Goal: Task Accomplishment & Management: Manage account settings

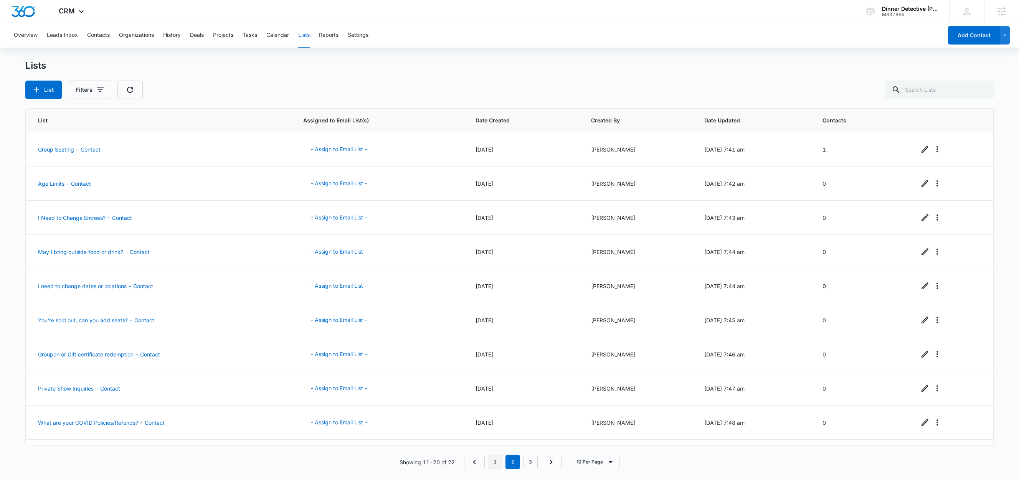
click at [498, 466] on link "1" at bounding box center [495, 462] width 15 height 15
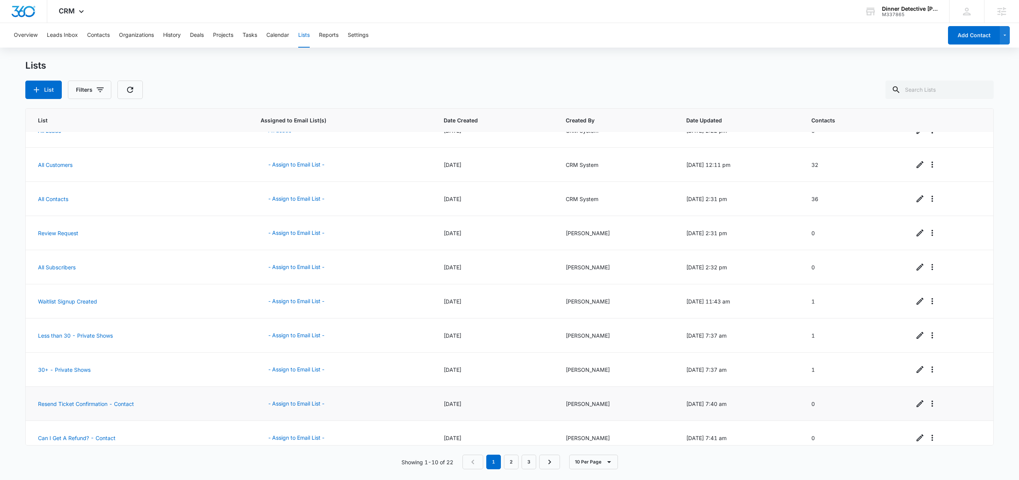
scroll to position [30, 0]
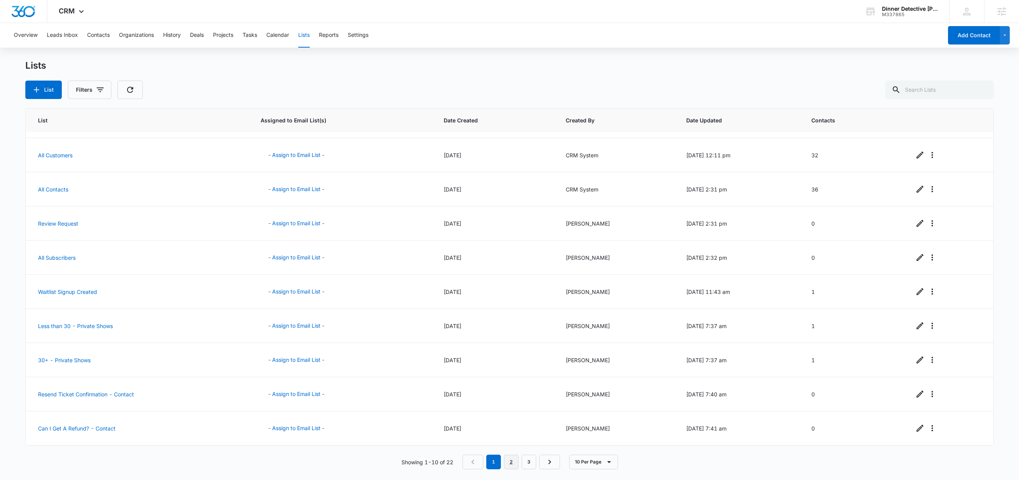
click at [513, 464] on link "2" at bounding box center [511, 462] width 15 height 15
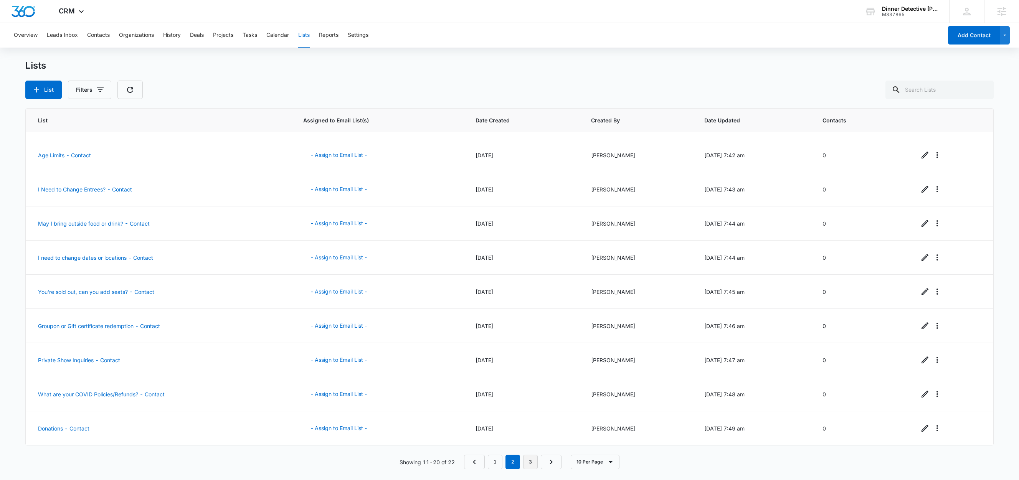
click at [533, 468] on link "3" at bounding box center [530, 462] width 15 height 15
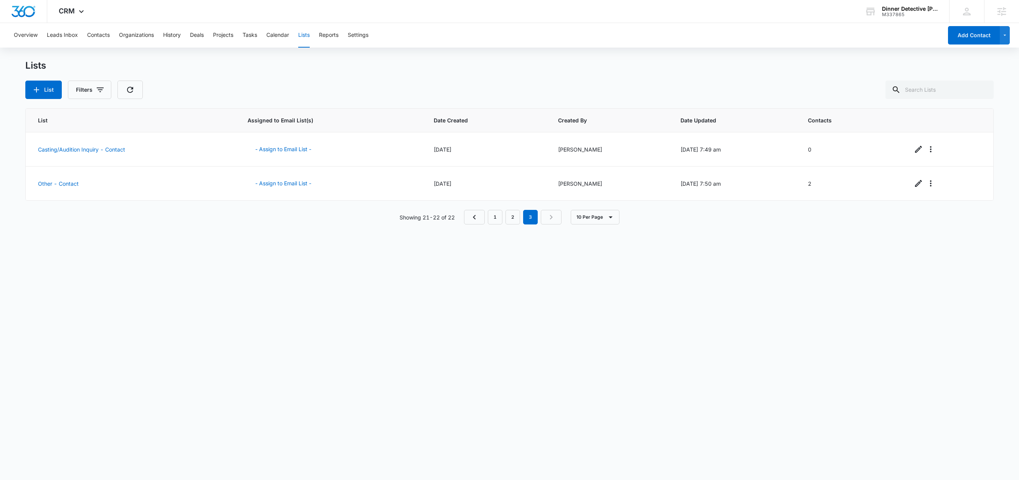
scroll to position [0, 0]
click at [104, 34] on button "Contacts" at bounding box center [98, 35] width 23 height 25
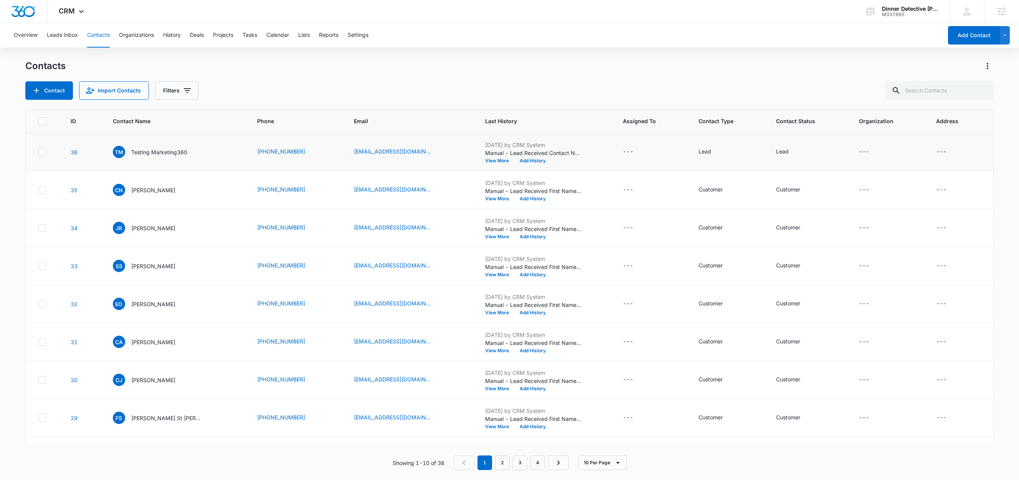
click at [48, 153] on label at bounding box center [45, 152] width 14 height 8
click at [38, 152] on input "checkbox" at bounding box center [38, 152] width 0 height 0
click at [39, 154] on icon at bounding box center [42, 152] width 7 height 7
click at [38, 152] on input "checkbox" at bounding box center [38, 152] width 0 height 0
click at [305, 36] on button "Lists" at bounding box center [304, 35] width 12 height 25
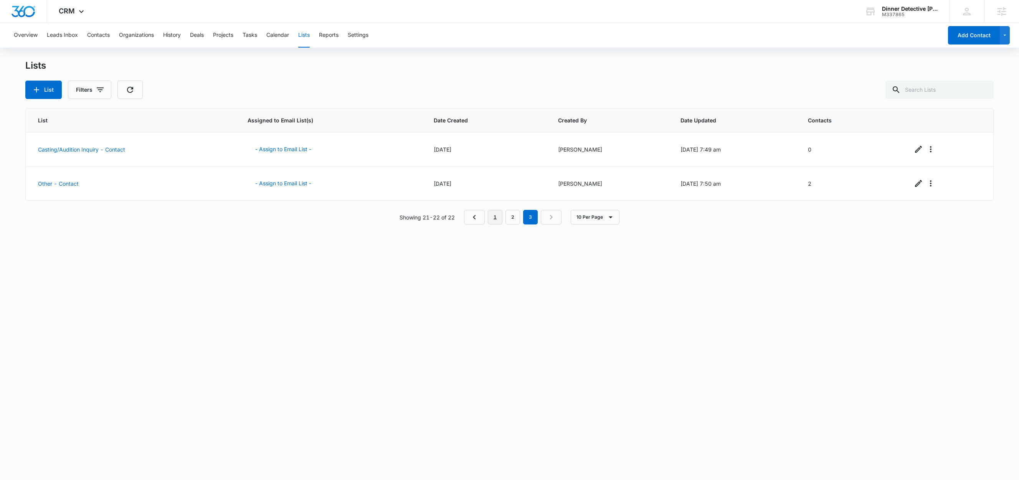
click at [496, 220] on link "1" at bounding box center [495, 217] width 15 height 15
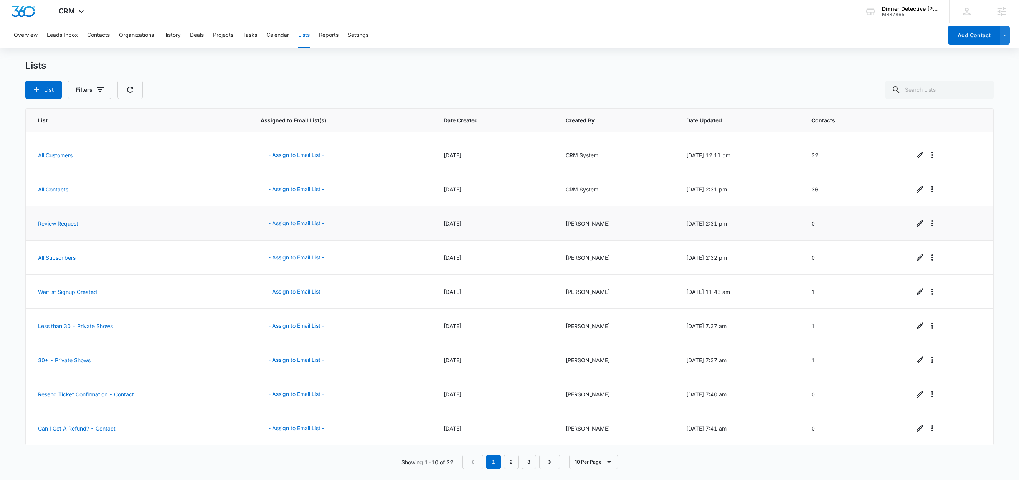
scroll to position [30, 0]
click at [281, 326] on button "- Assign to Email List -" at bounding box center [296, 326] width 71 height 18
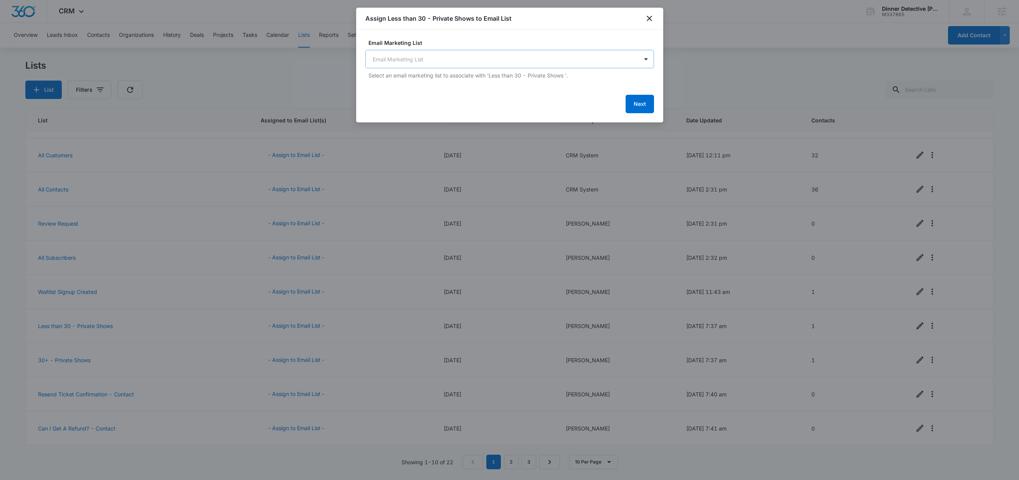
click at [453, 60] on body "CRM Apps Reputation Websites Forms CRM Email Social Shop Content Ads Intelligen…" at bounding box center [509, 240] width 1019 height 480
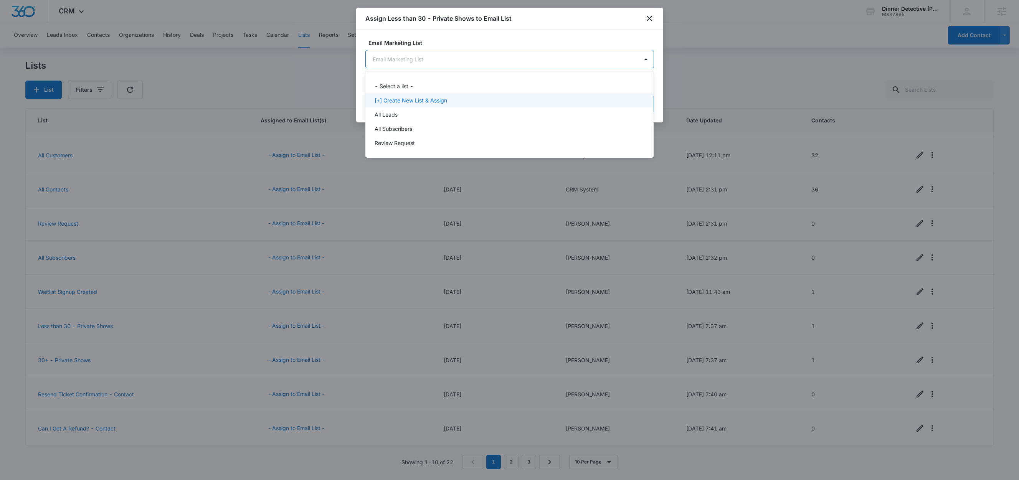
click at [428, 99] on p "[+] Create New List & Assign" at bounding box center [411, 100] width 73 height 8
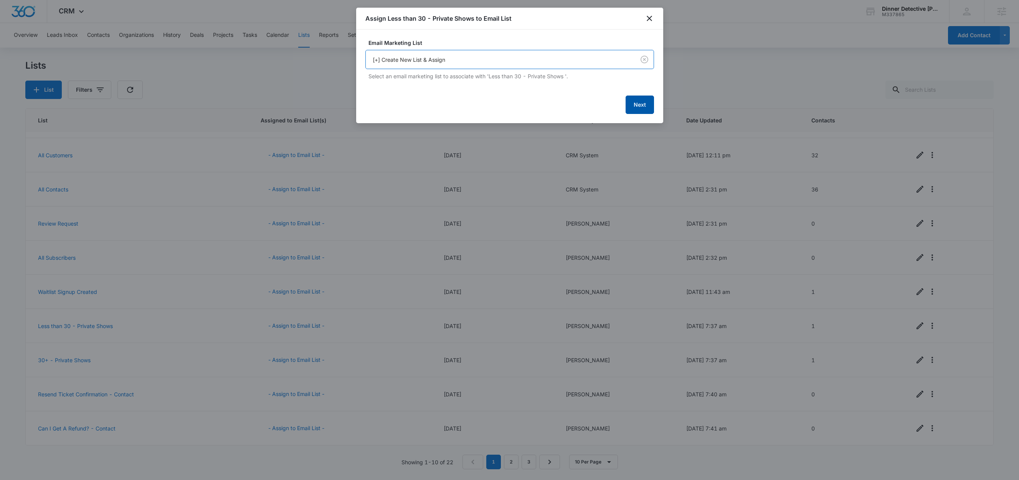
click at [632, 106] on button "Next" at bounding box center [640, 105] width 28 height 18
click at [640, 107] on button "Next" at bounding box center [640, 104] width 28 height 18
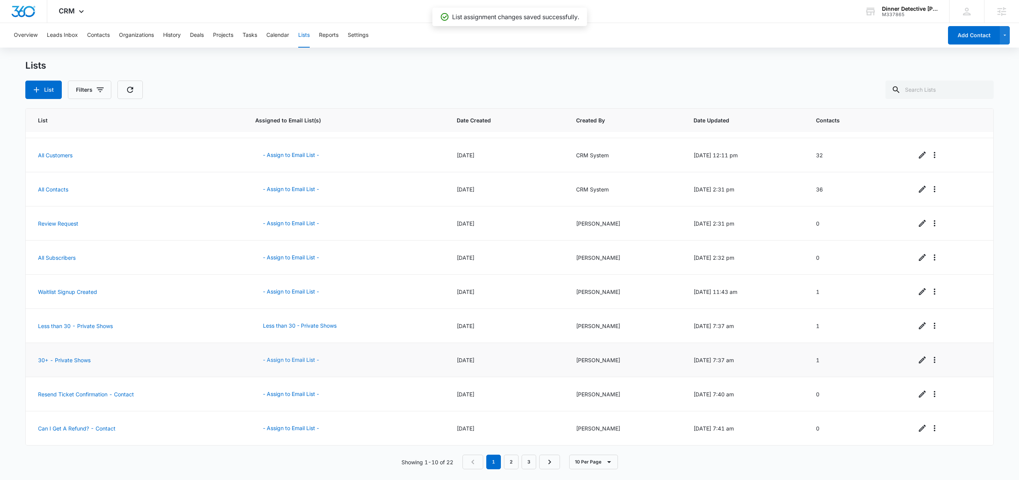
click at [291, 361] on button "- Assign to Email List -" at bounding box center [290, 360] width 71 height 18
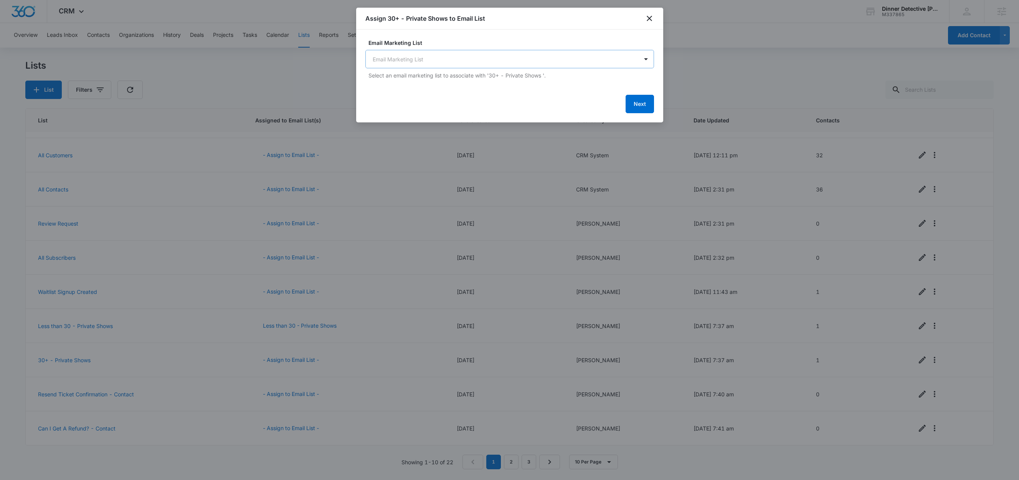
click at [404, 56] on body "CRM Apps Reputation Websites Forms CRM Email Social Shop Content Ads Intelligen…" at bounding box center [509, 240] width 1019 height 480
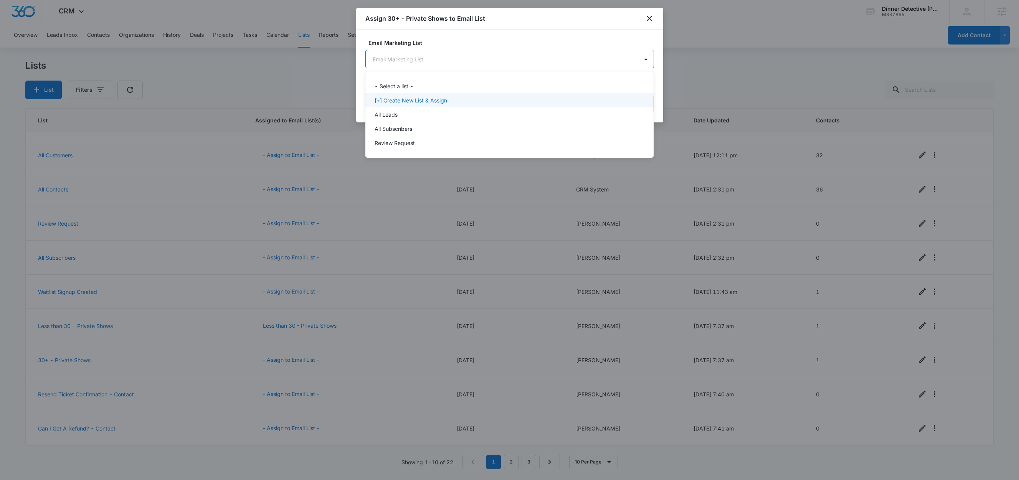
click at [414, 98] on p "[+] Create New List & Assign" at bounding box center [411, 100] width 73 height 8
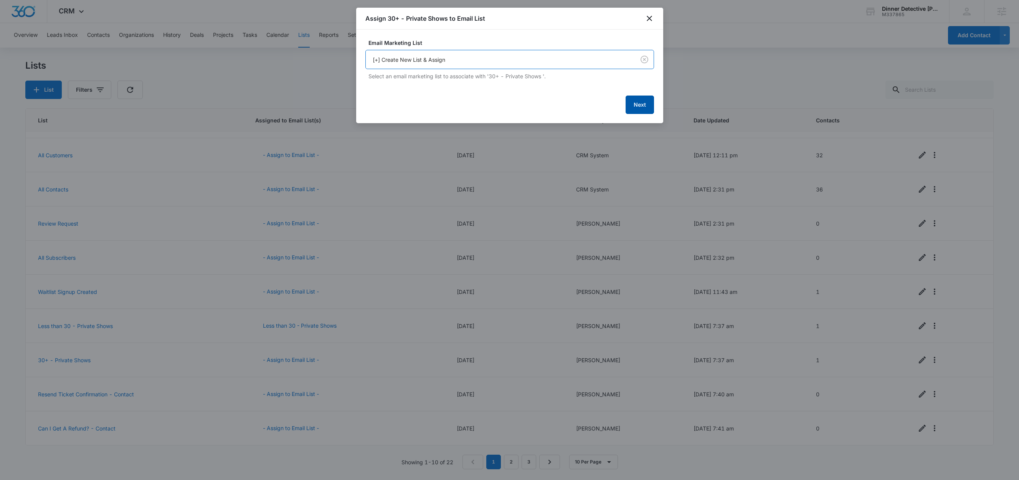
click at [636, 111] on button "Next" at bounding box center [640, 105] width 28 height 18
click at [640, 106] on button "Next" at bounding box center [640, 104] width 28 height 18
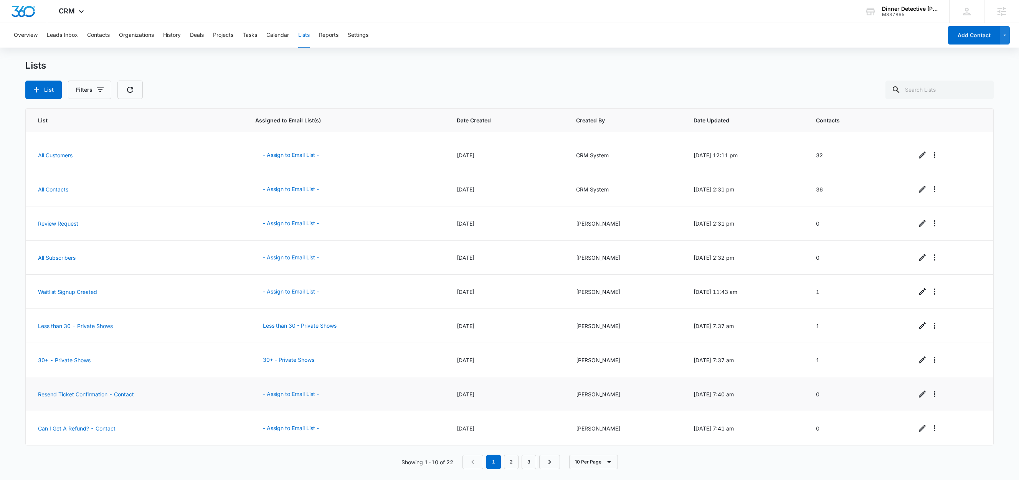
click at [293, 394] on button "- Assign to Email List -" at bounding box center [290, 394] width 71 height 18
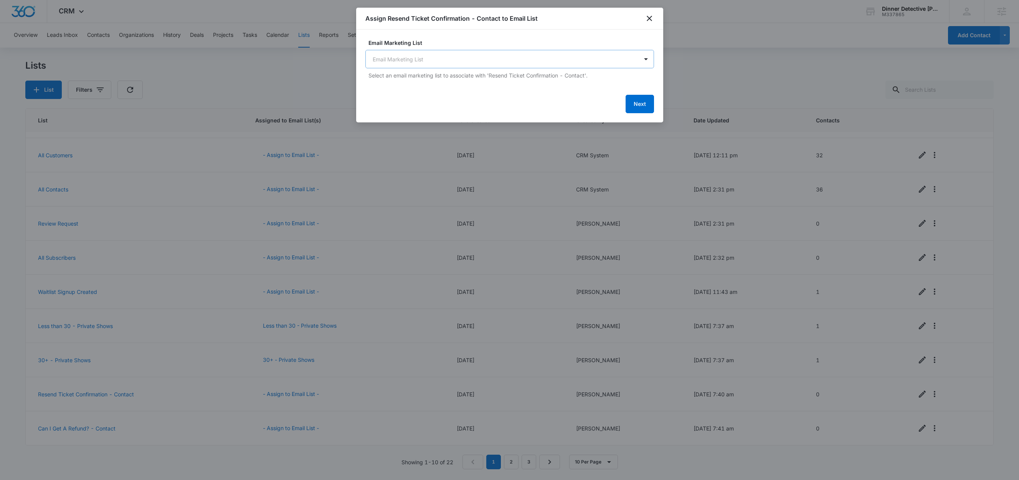
click at [440, 60] on body "CRM Apps Reputation Websites Forms CRM Email Social Shop Content Ads Intelligen…" at bounding box center [509, 240] width 1019 height 480
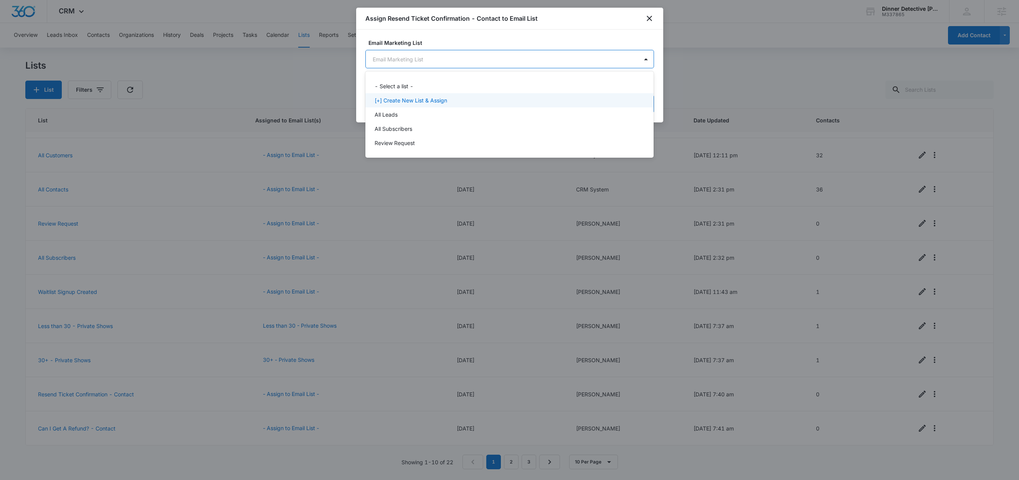
click at [424, 96] on p "[+] Create New List & Assign" at bounding box center [411, 100] width 73 height 8
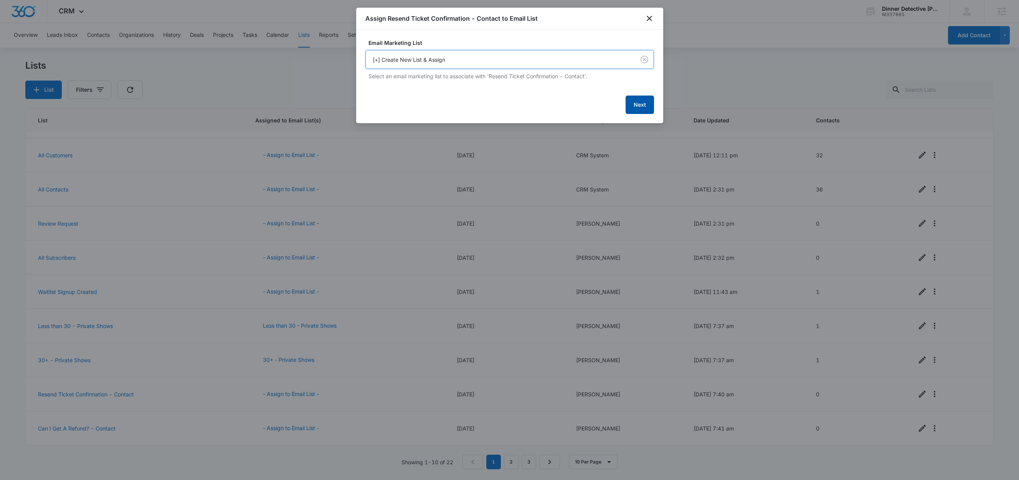
click at [635, 104] on button "Next" at bounding box center [640, 105] width 28 height 18
click at [645, 105] on button "Next" at bounding box center [640, 104] width 28 height 18
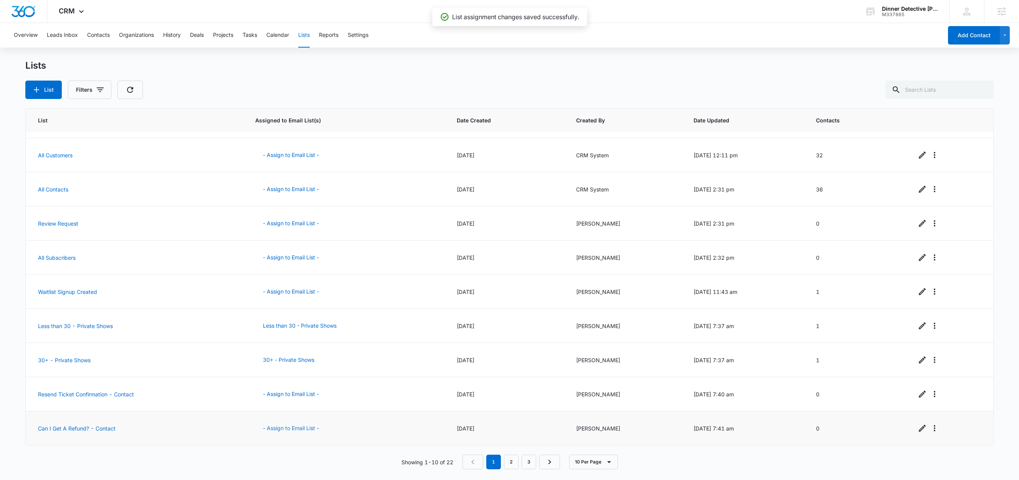
click at [281, 430] on button "- Assign to Email List -" at bounding box center [290, 428] width 71 height 18
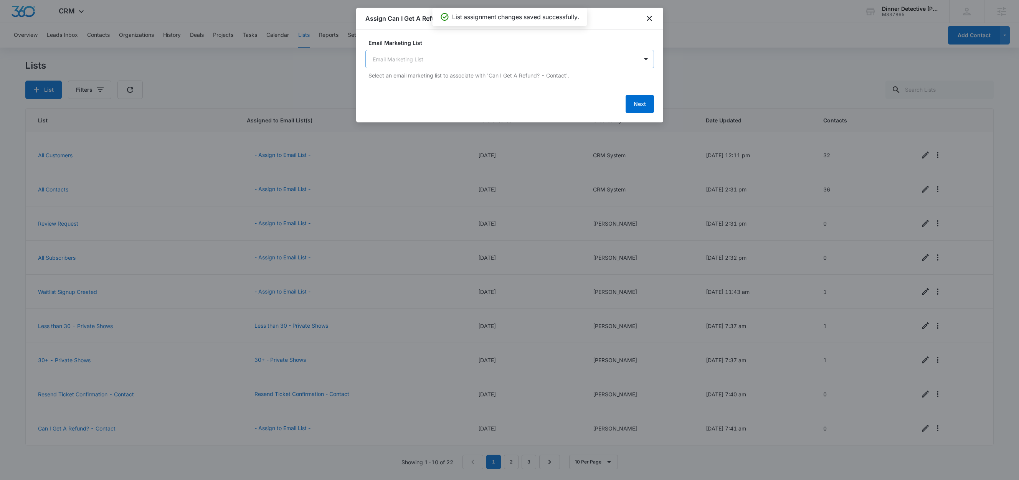
click at [430, 61] on body "CRM Apps Reputation Websites Forms CRM Email Social Shop Content Ads Intelligen…" at bounding box center [509, 240] width 1019 height 480
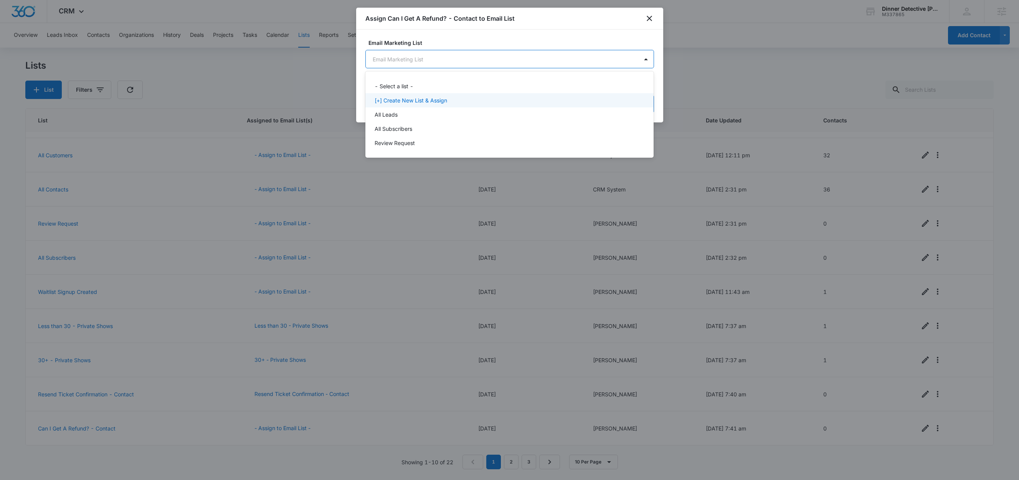
click at [410, 101] on p "[+] Create New List & Assign" at bounding box center [411, 100] width 73 height 8
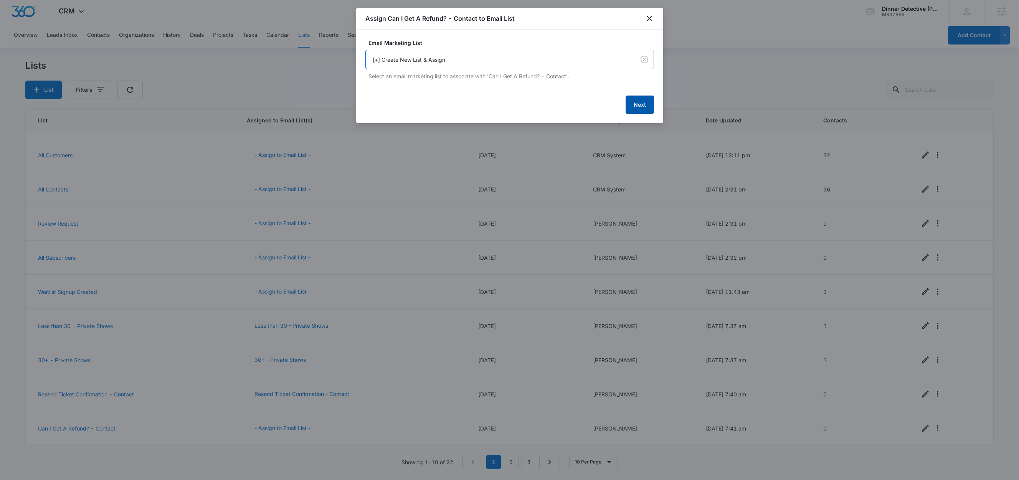
click at [632, 111] on button "Next" at bounding box center [640, 105] width 28 height 18
click at [632, 108] on button "Next" at bounding box center [640, 104] width 28 height 18
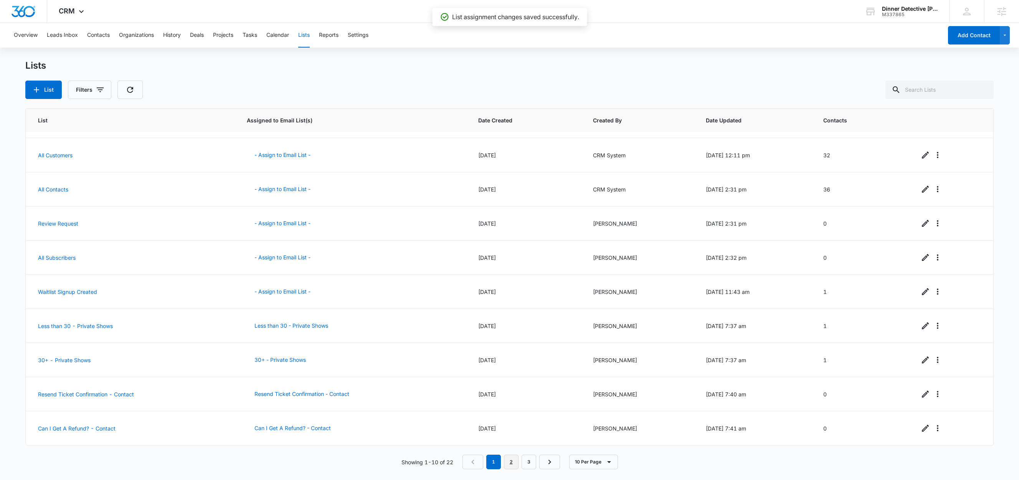
click at [511, 467] on link "2" at bounding box center [511, 462] width 15 height 15
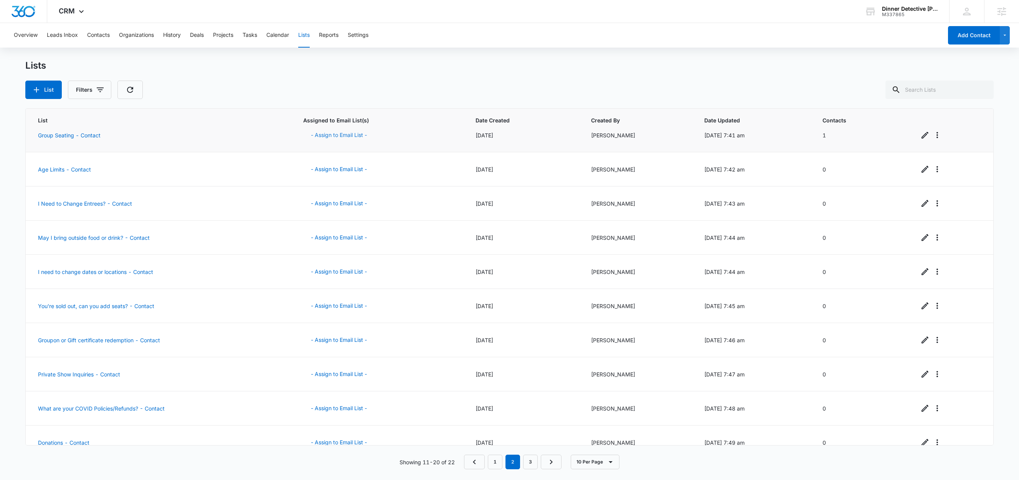
scroll to position [0, 0]
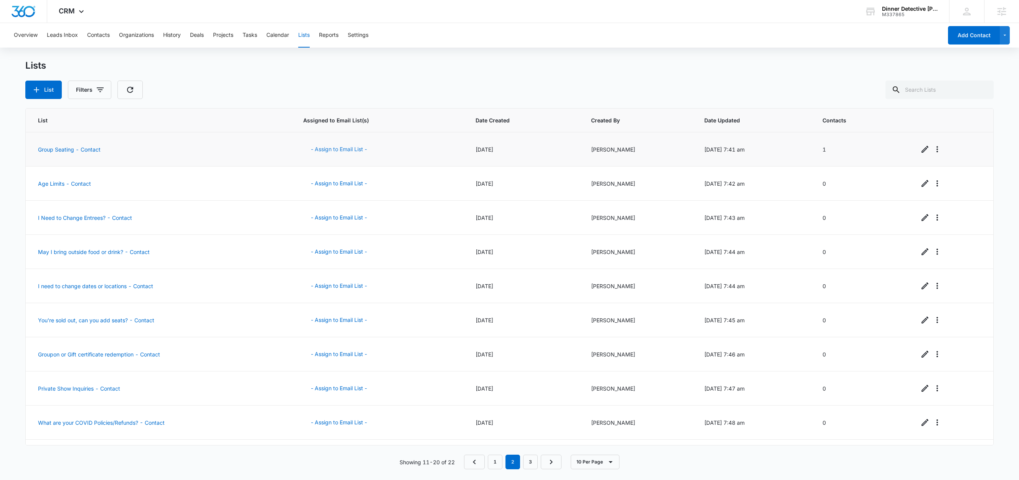
click at [339, 150] on button "- Assign to Email List -" at bounding box center [338, 149] width 71 height 18
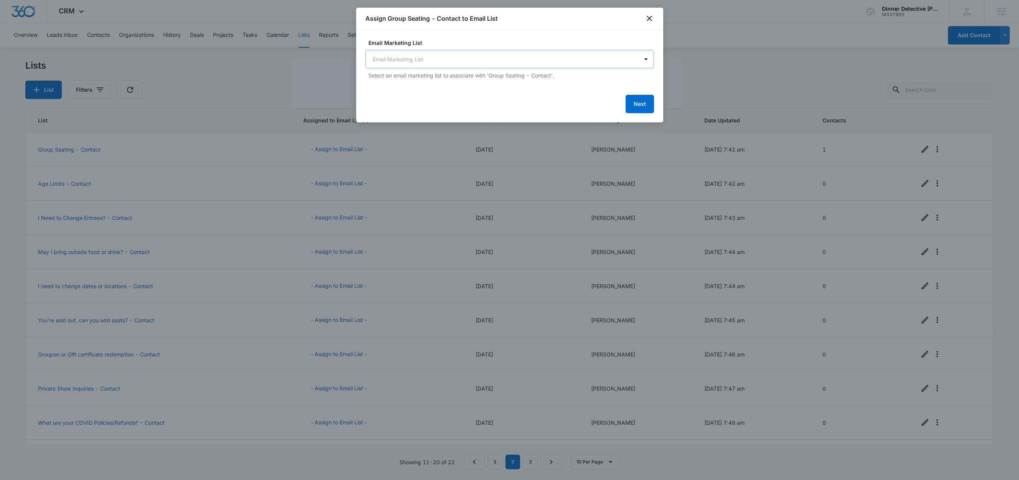
click at [418, 63] on body "CRM Apps Reputation Websites Forms CRM Email Social Shop Content Ads Intelligen…" at bounding box center [509, 240] width 1019 height 480
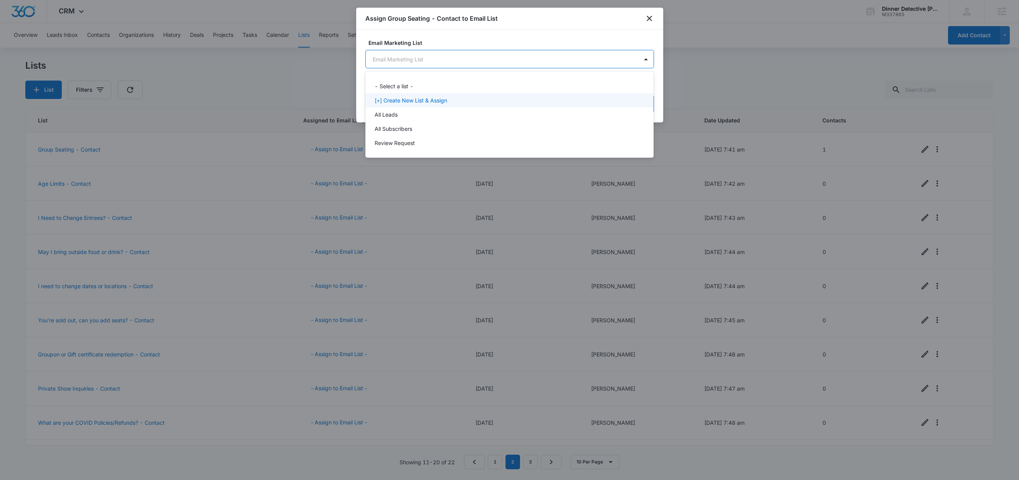
click at [409, 99] on p "[+] Create New List & Assign" at bounding box center [411, 100] width 73 height 8
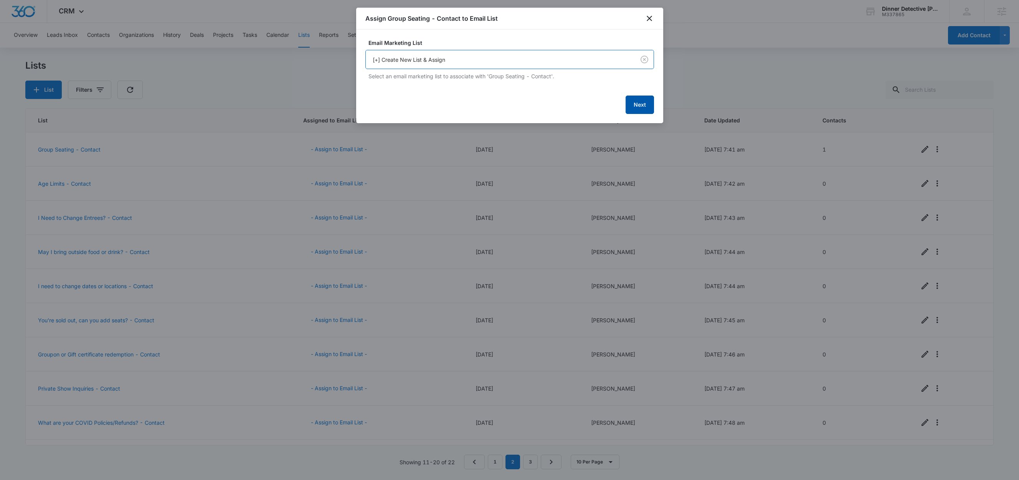
click at [640, 105] on button "Next" at bounding box center [640, 105] width 28 height 18
click at [635, 103] on button "Next" at bounding box center [640, 104] width 28 height 18
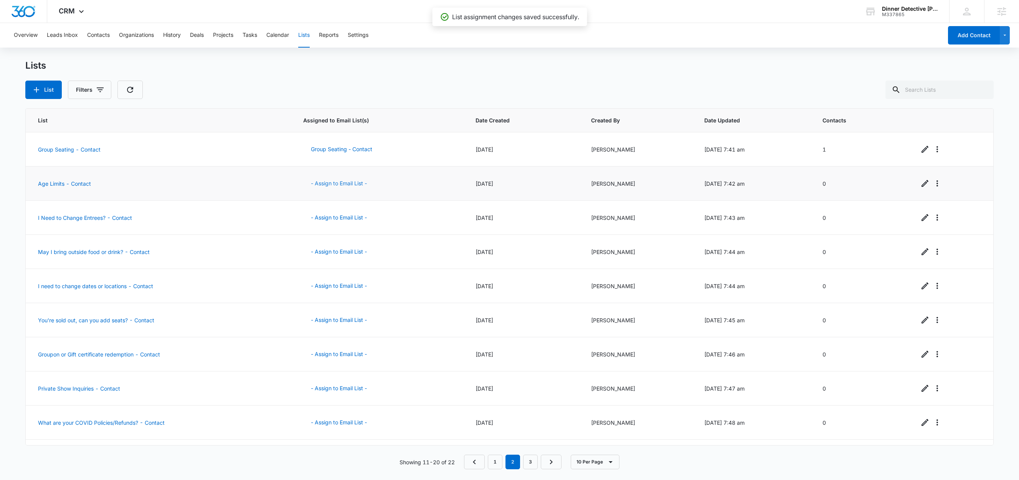
click at [331, 187] on button "- Assign to Email List -" at bounding box center [338, 183] width 71 height 18
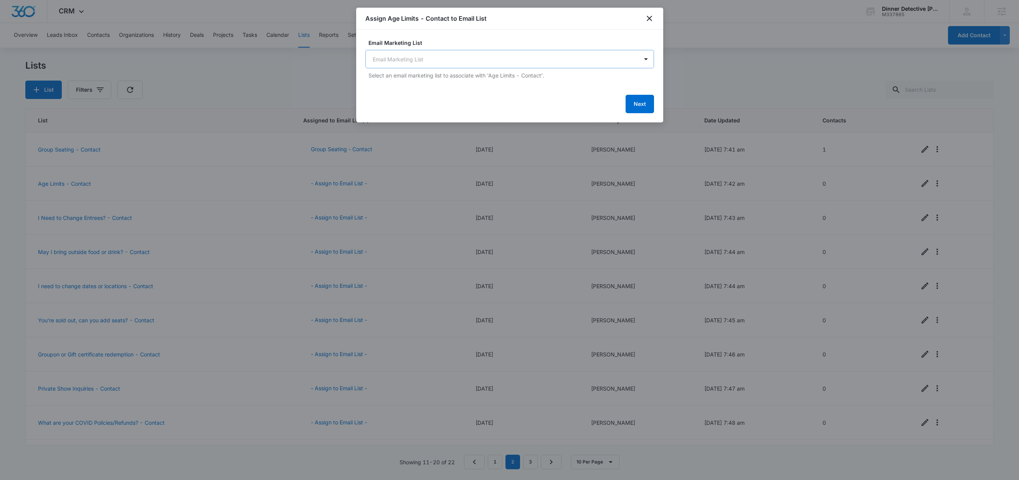
click at [430, 62] on body "CRM Apps Reputation Websites Forms CRM Email Social Shop Content Ads Intelligen…" at bounding box center [509, 240] width 1019 height 480
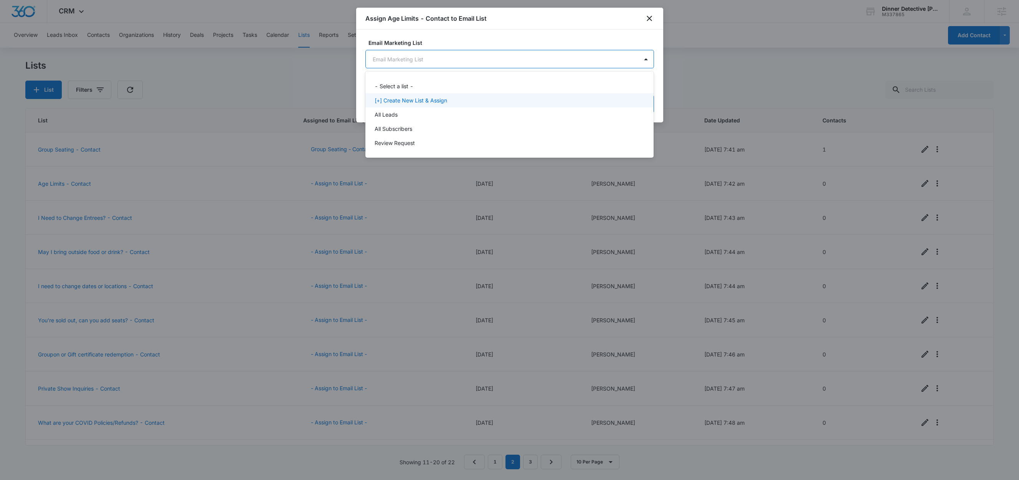
click at [425, 98] on p "[+] Create New List & Assign" at bounding box center [411, 100] width 73 height 8
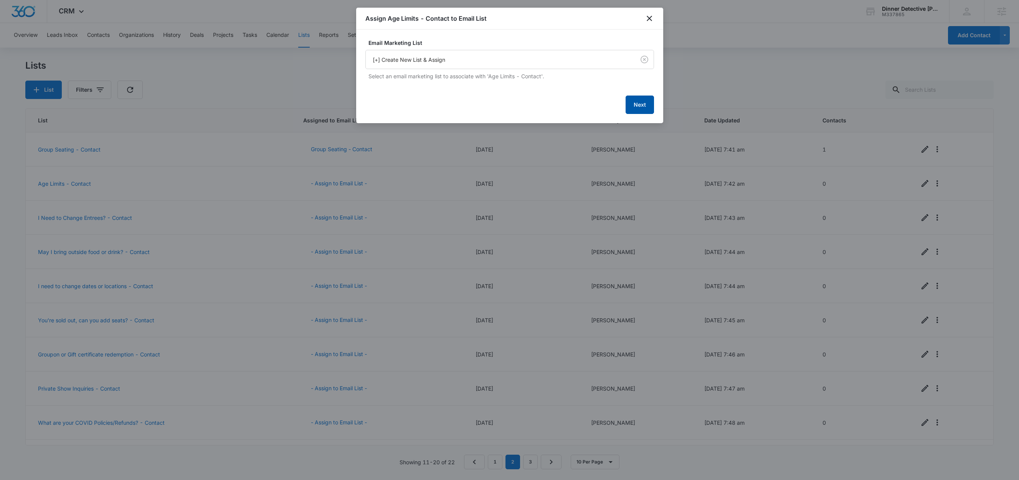
click at [630, 108] on button "Next" at bounding box center [640, 105] width 28 height 18
click at [635, 106] on button "Next" at bounding box center [640, 104] width 28 height 18
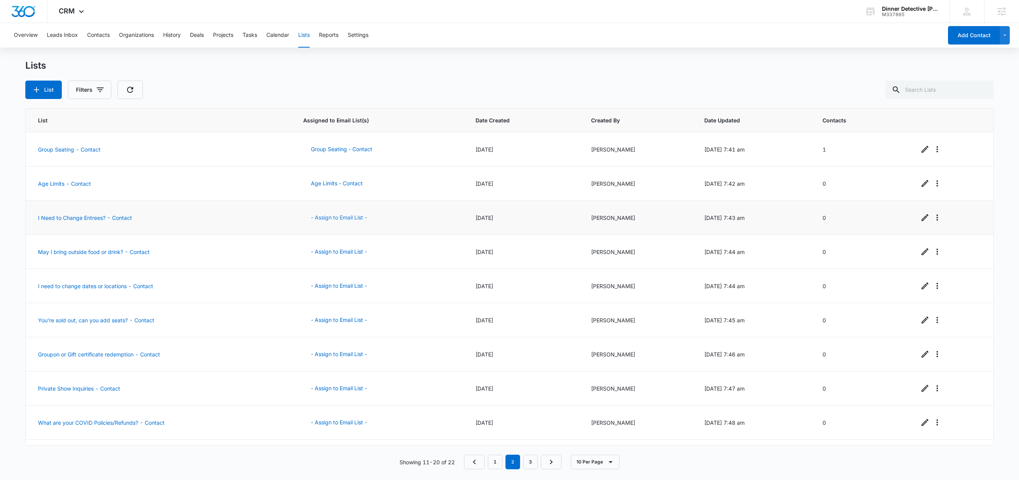
click at [331, 218] on button "- Assign to Email List -" at bounding box center [338, 217] width 71 height 18
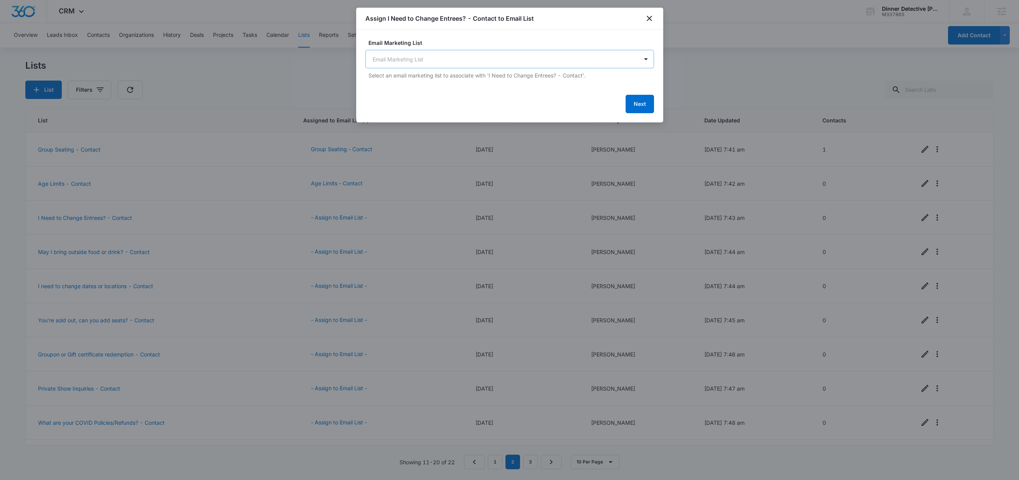
click at [454, 57] on body "CRM Apps Reputation Websites Forms CRM Email Social Shop Content Ads Intelligen…" at bounding box center [509, 240] width 1019 height 480
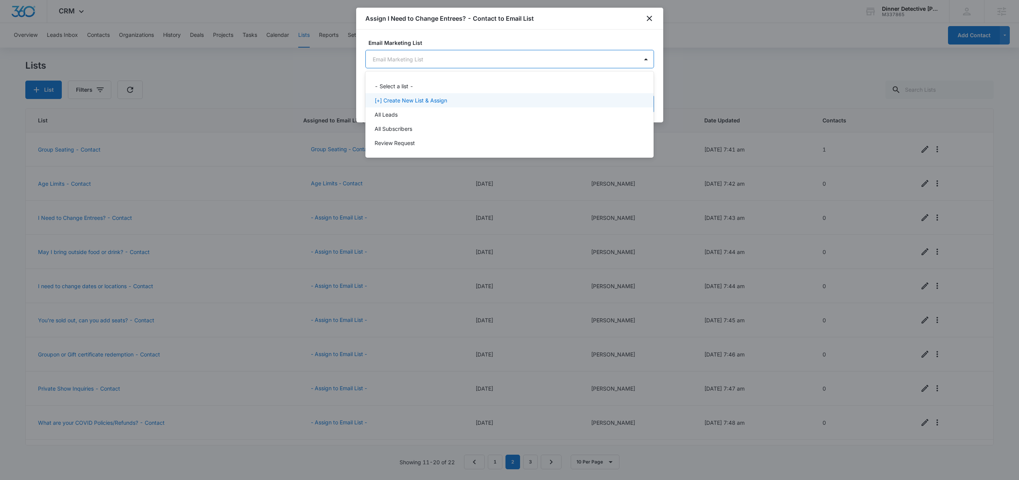
click at [424, 100] on p "[+] Create New List & Assign" at bounding box center [411, 100] width 73 height 8
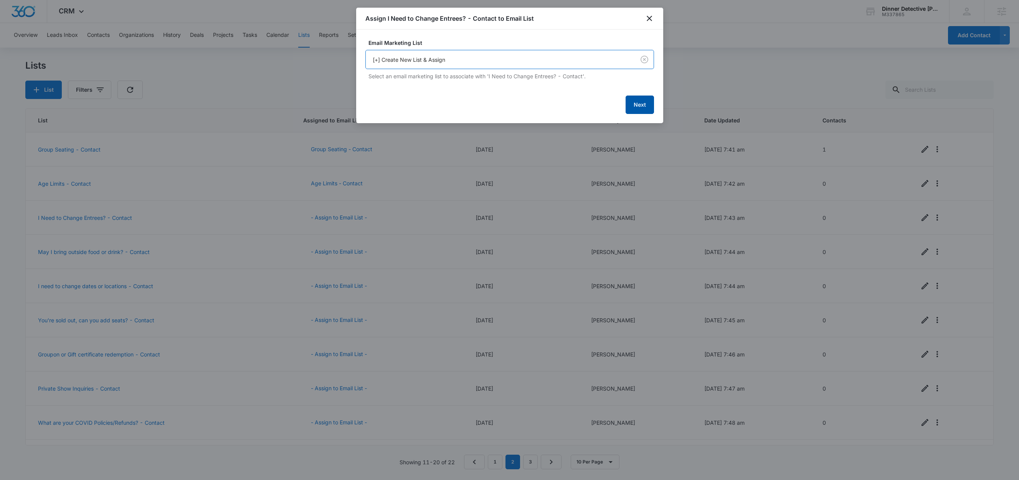
click at [632, 108] on button "Next" at bounding box center [640, 105] width 28 height 18
click at [633, 107] on button "Next" at bounding box center [640, 104] width 28 height 18
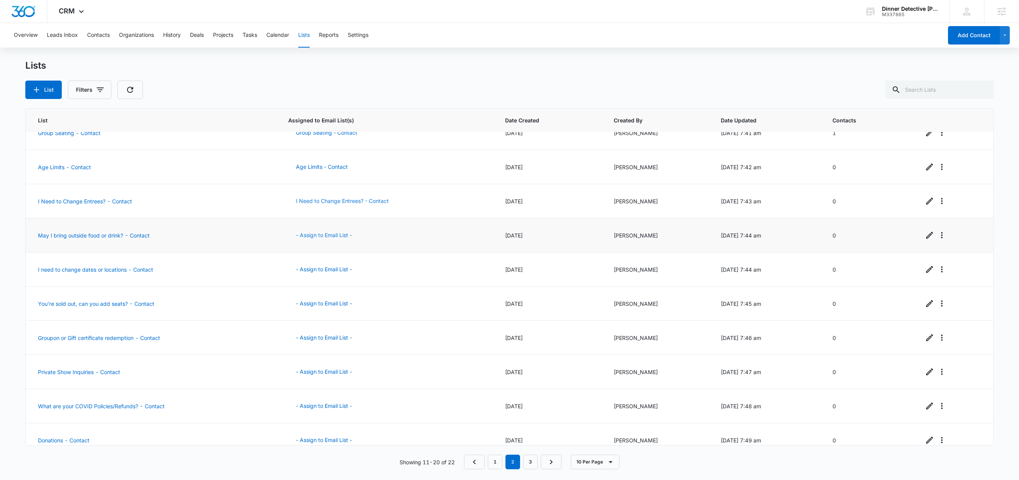
scroll to position [30, 0]
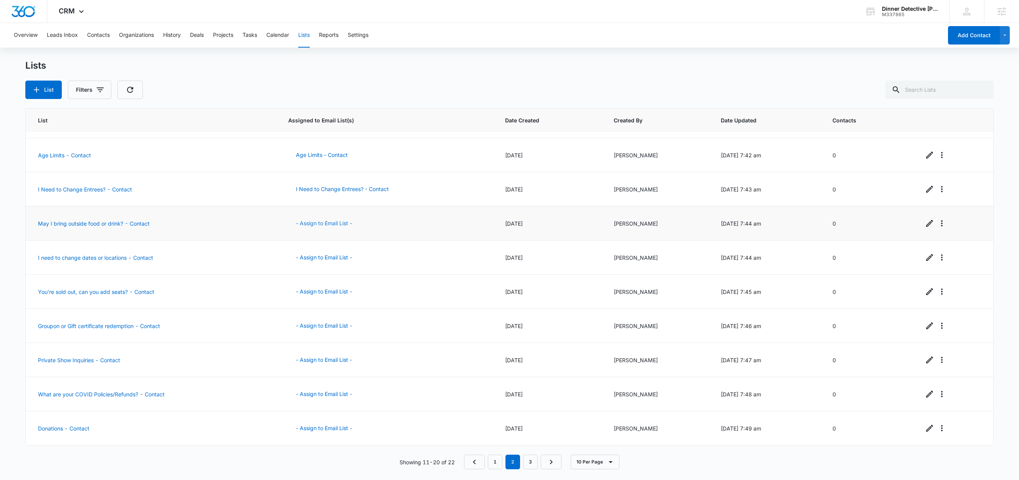
click at [328, 220] on button "- Assign to Email List -" at bounding box center [323, 223] width 71 height 18
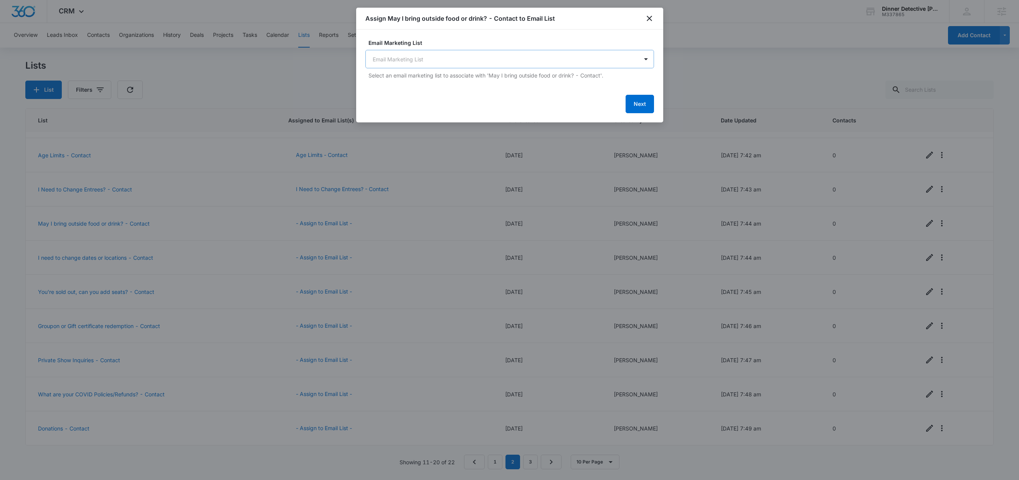
click at [433, 63] on body "CRM Apps Reputation Websites Forms CRM Email Social Shop Content Ads Intelligen…" at bounding box center [509, 240] width 1019 height 480
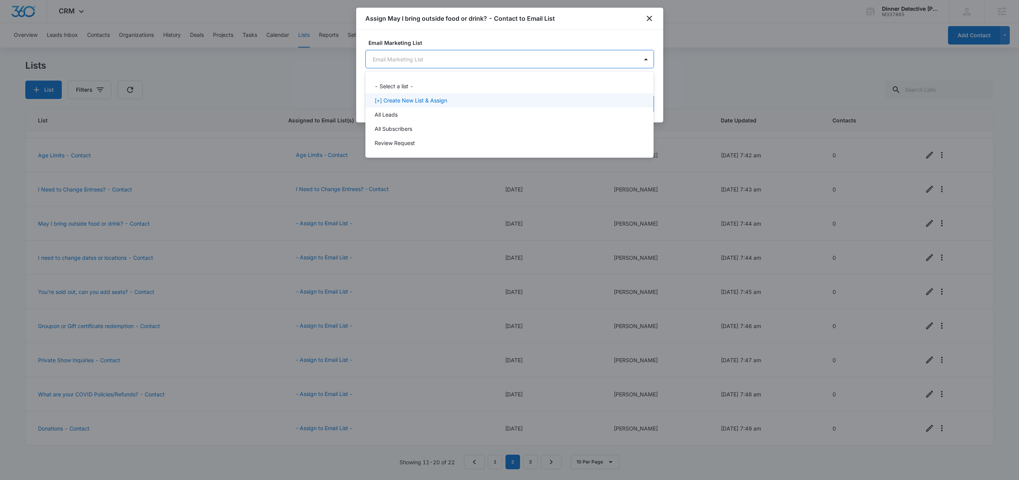
click at [411, 99] on p "[+] Create New List & Assign" at bounding box center [411, 100] width 73 height 8
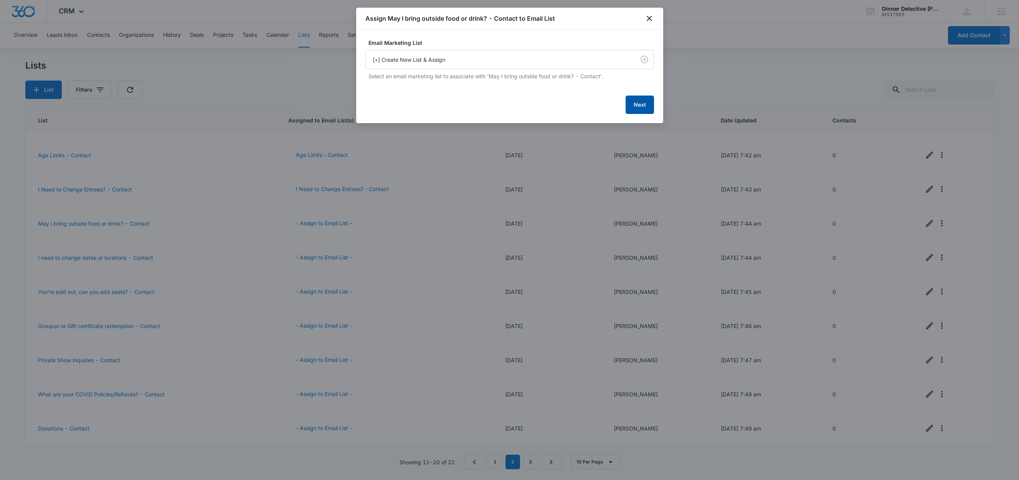
click at [639, 107] on button "Next" at bounding box center [640, 105] width 28 height 18
click at [639, 106] on button "Next" at bounding box center [640, 104] width 28 height 18
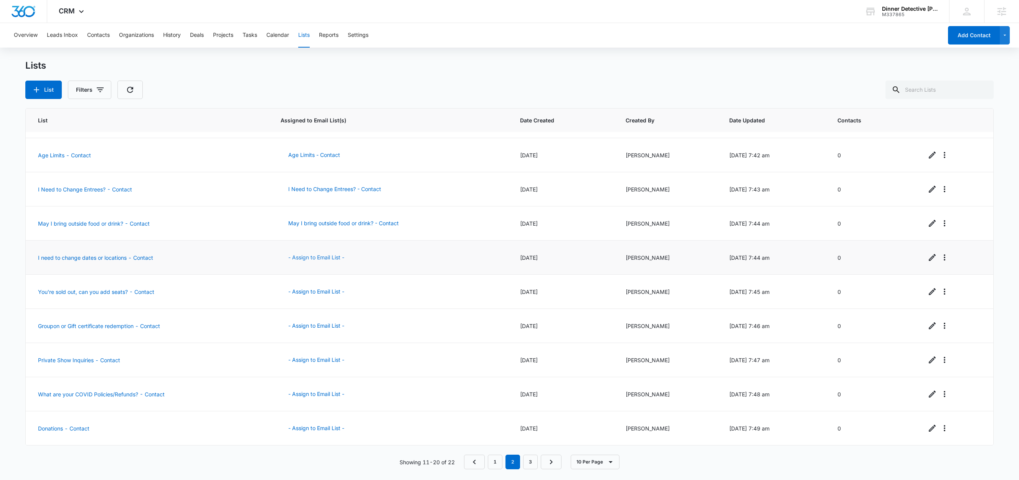
click at [295, 253] on button "- Assign to Email List -" at bounding box center [316, 257] width 71 height 18
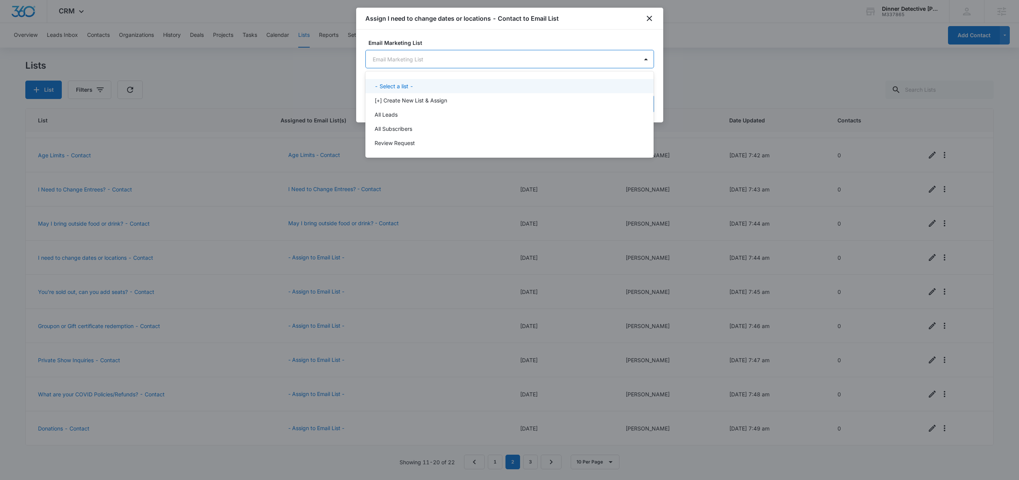
click at [418, 58] on body "CRM Apps Reputation Websites Forms CRM Email Social Shop Content Ads Intelligen…" at bounding box center [509, 240] width 1019 height 480
click at [418, 100] on p "[+] Create New List & Assign" at bounding box center [411, 100] width 73 height 8
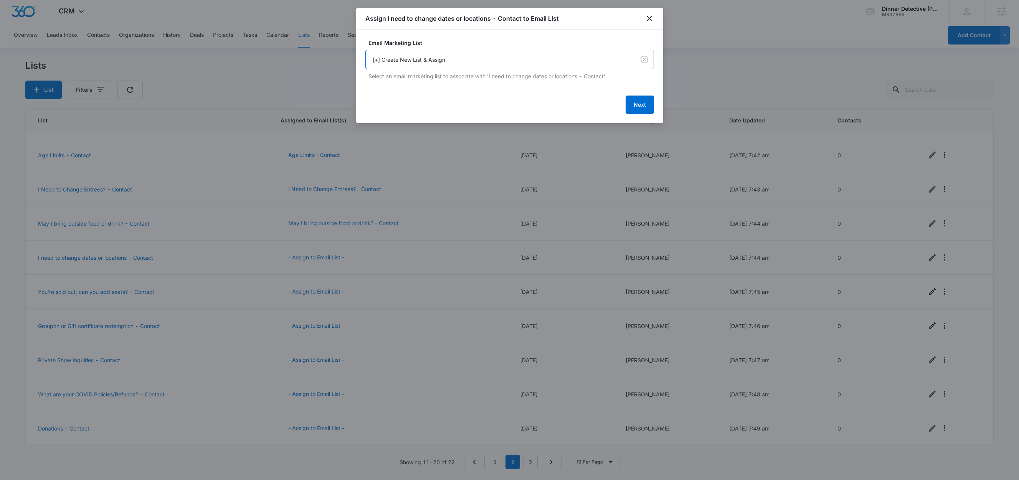
click at [624, 101] on div "Next" at bounding box center [510, 105] width 289 height 18
drag, startPoint x: 631, startPoint y: 103, endPoint x: 635, endPoint y: 105, distance: 4.3
click at [631, 104] on button "Next" at bounding box center [640, 105] width 28 height 18
click at [636, 106] on button "Next" at bounding box center [640, 104] width 28 height 18
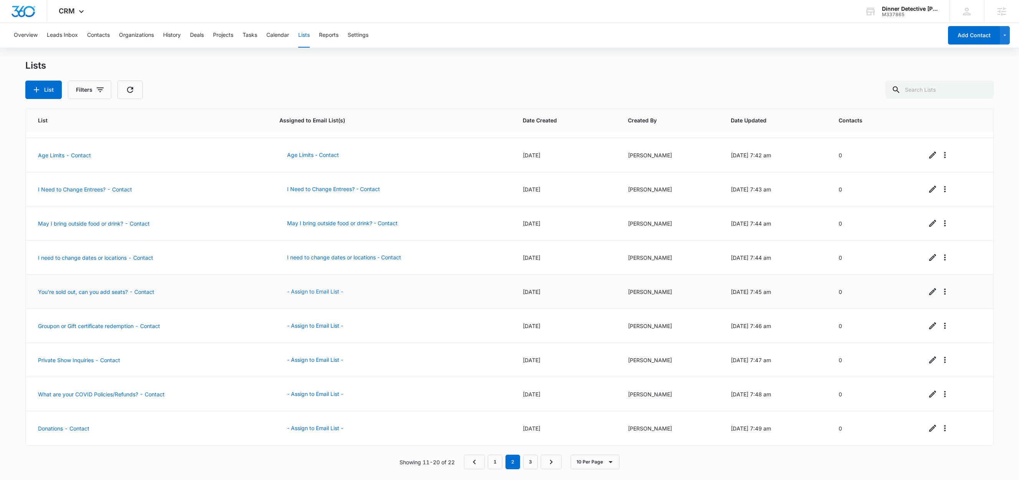
click at [323, 292] on button "- Assign to Email List -" at bounding box center [315, 292] width 71 height 18
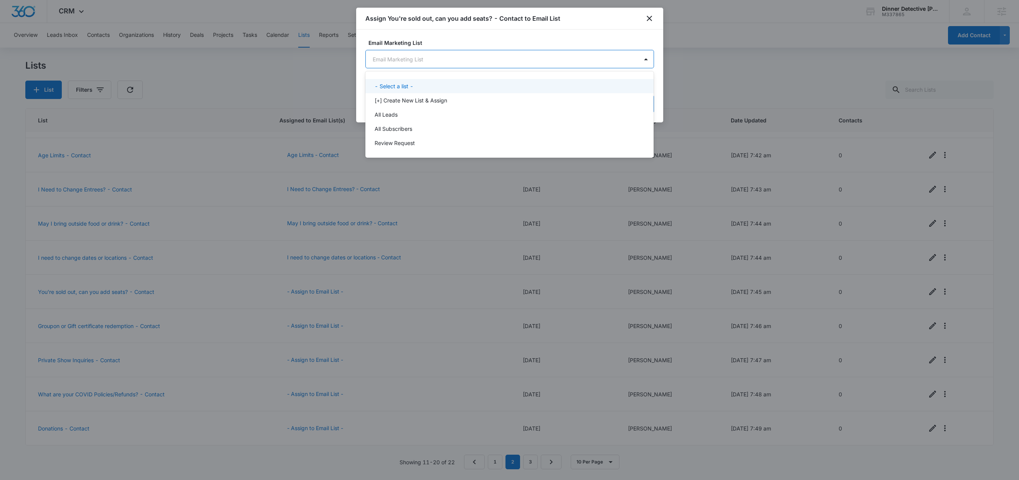
click at [451, 56] on body "CRM Apps Reputation Websites Forms CRM Email Social Shop Content Ads Intelligen…" at bounding box center [509, 240] width 1019 height 480
click at [417, 98] on p "[+] Create New List & Assign" at bounding box center [411, 100] width 73 height 8
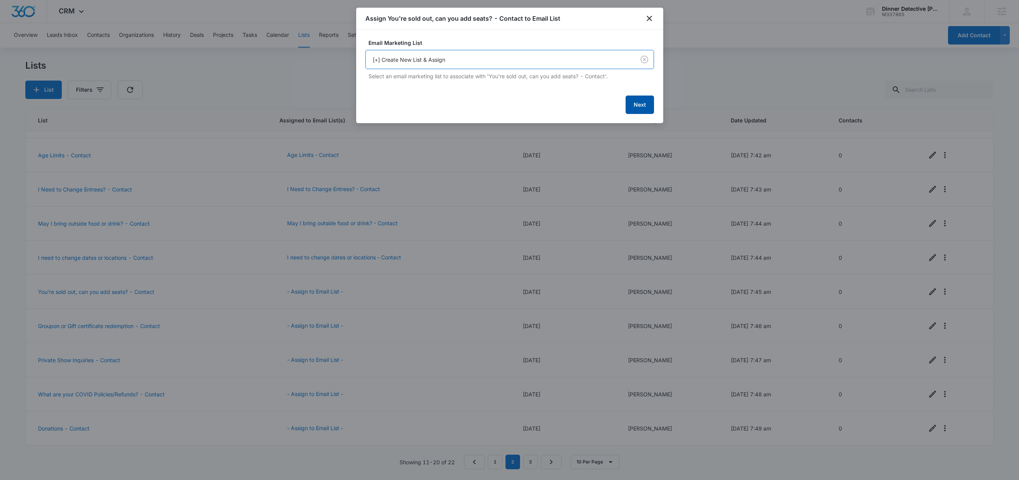
click at [630, 104] on button "Next" at bounding box center [640, 105] width 28 height 18
click at [631, 107] on button "Next" at bounding box center [640, 104] width 28 height 18
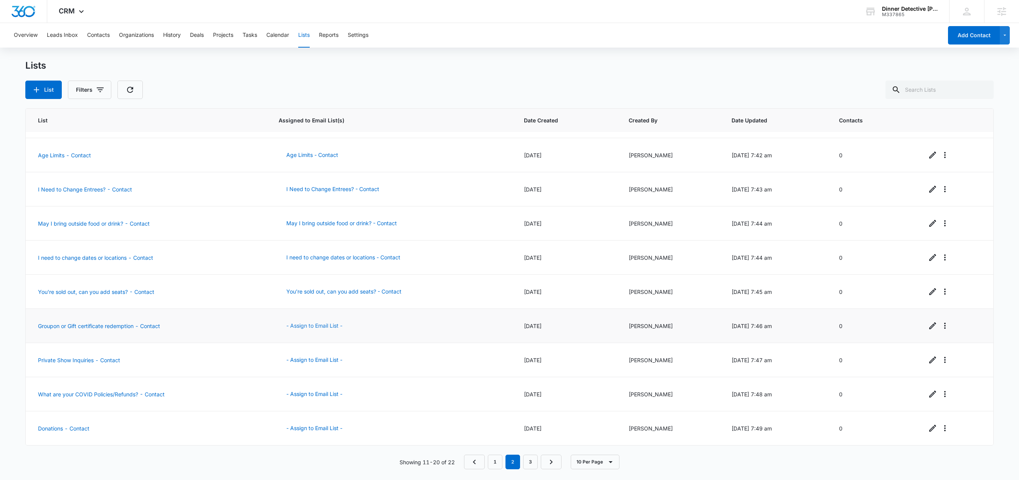
click at [326, 325] on button "- Assign to Email List -" at bounding box center [314, 326] width 71 height 18
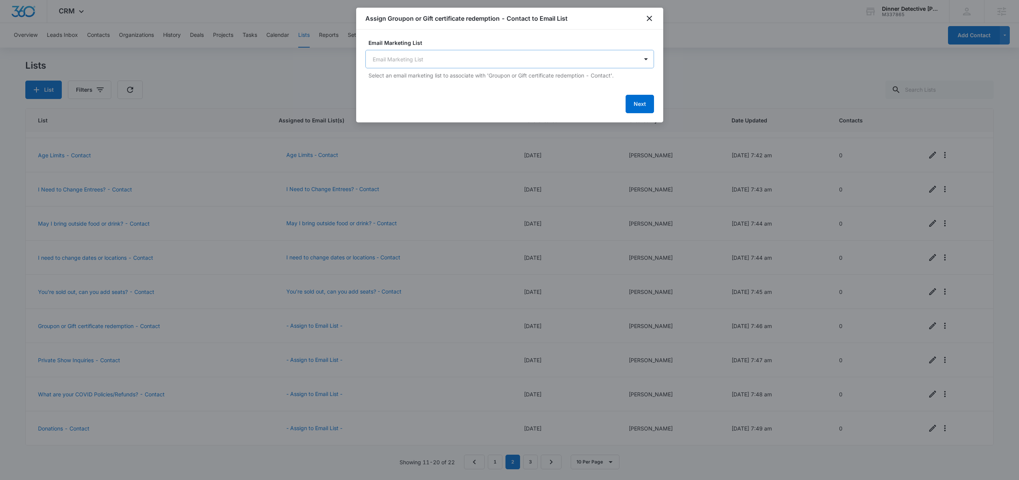
click at [458, 63] on body "CRM Apps Reputation Websites Forms CRM Email Social Shop Content Ads Intelligen…" at bounding box center [509, 240] width 1019 height 480
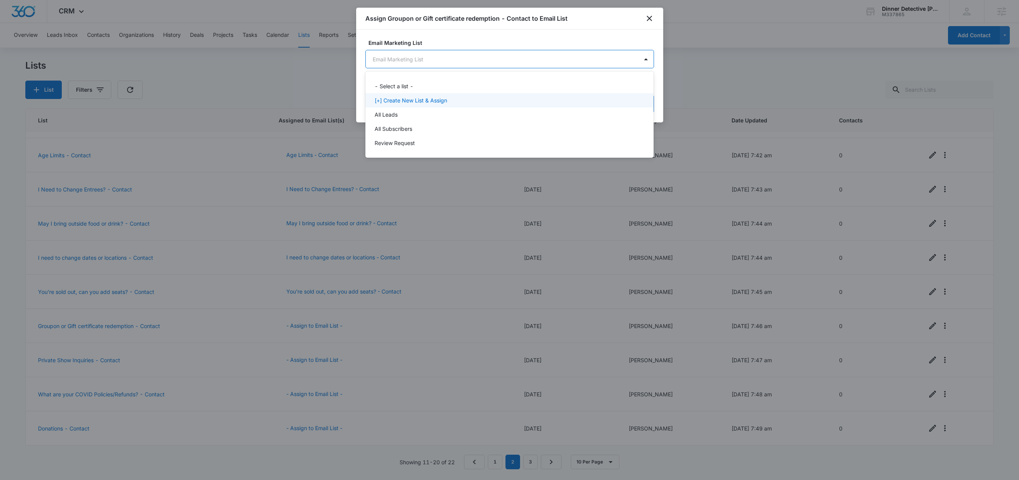
click at [432, 98] on p "[+] Create New List & Assign" at bounding box center [411, 100] width 73 height 8
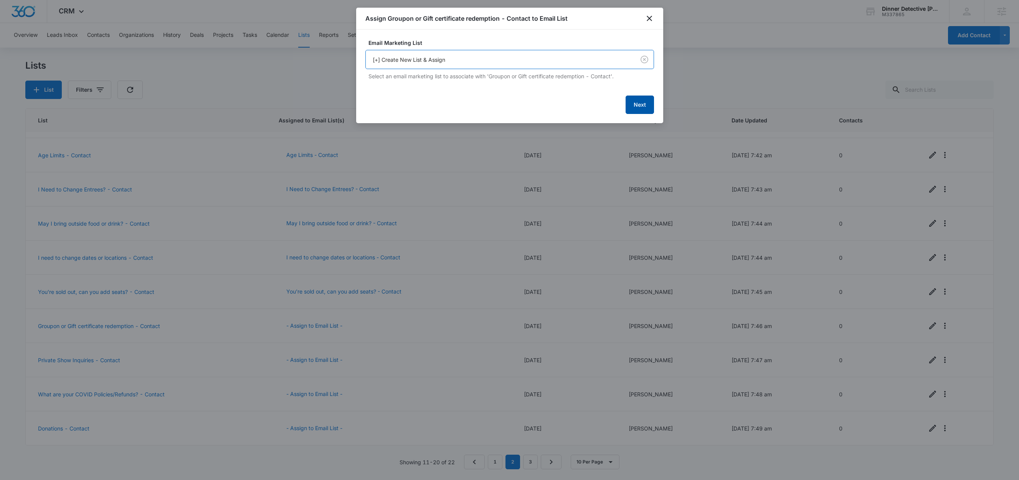
click at [629, 103] on button "Next" at bounding box center [640, 105] width 28 height 18
click at [630, 106] on button "Next" at bounding box center [640, 104] width 28 height 18
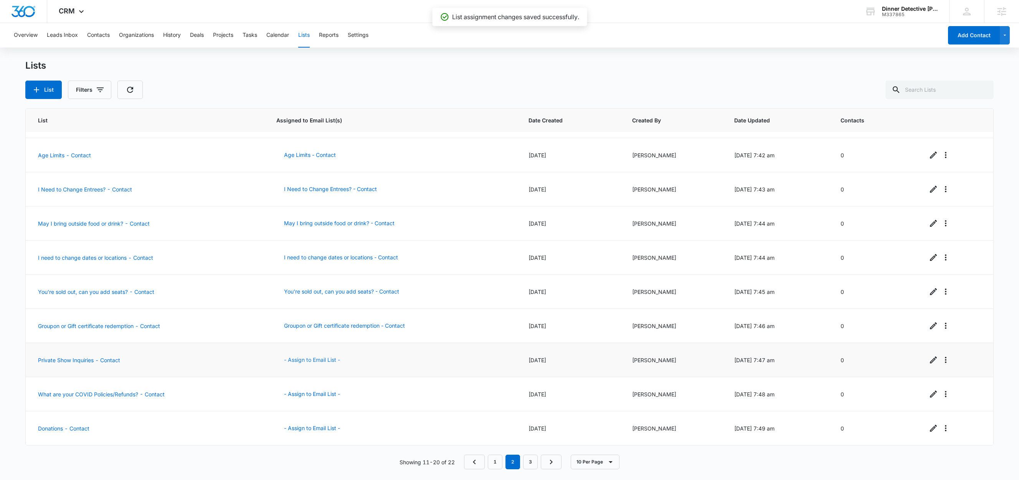
click at [306, 361] on button "- Assign to Email List -" at bounding box center [311, 360] width 71 height 18
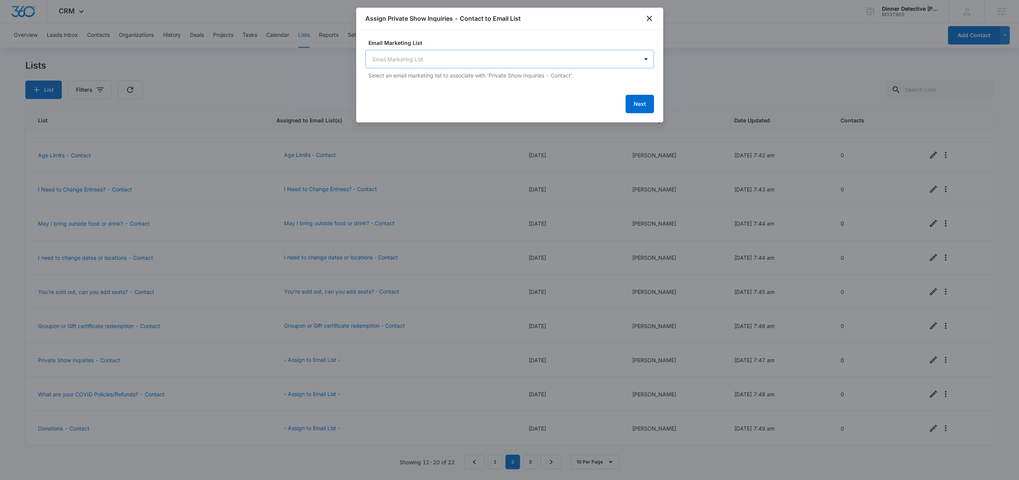
click at [458, 61] on body "CRM Apps Reputation Websites Forms CRM Email Social Shop Content Ads Intelligen…" at bounding box center [509, 240] width 1019 height 480
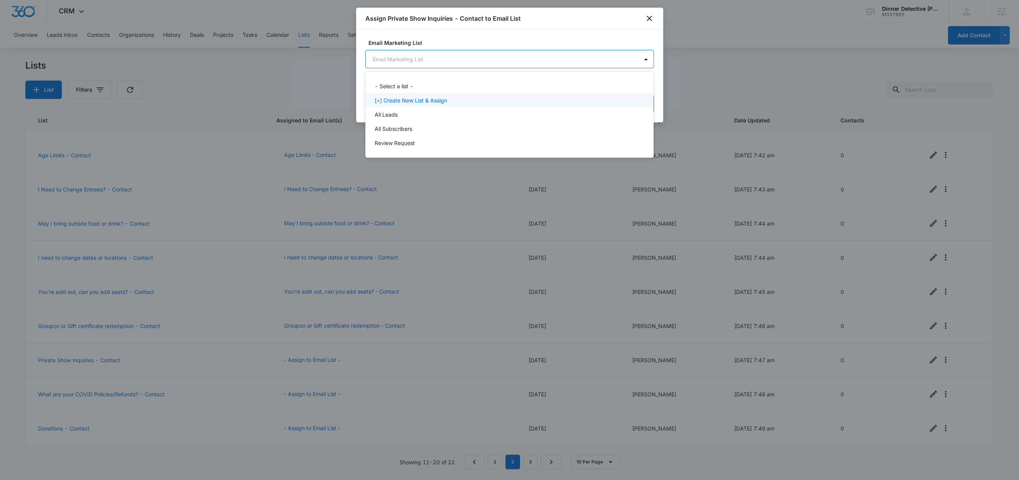
click at [428, 98] on p "[+] Create New List & Assign" at bounding box center [411, 100] width 73 height 8
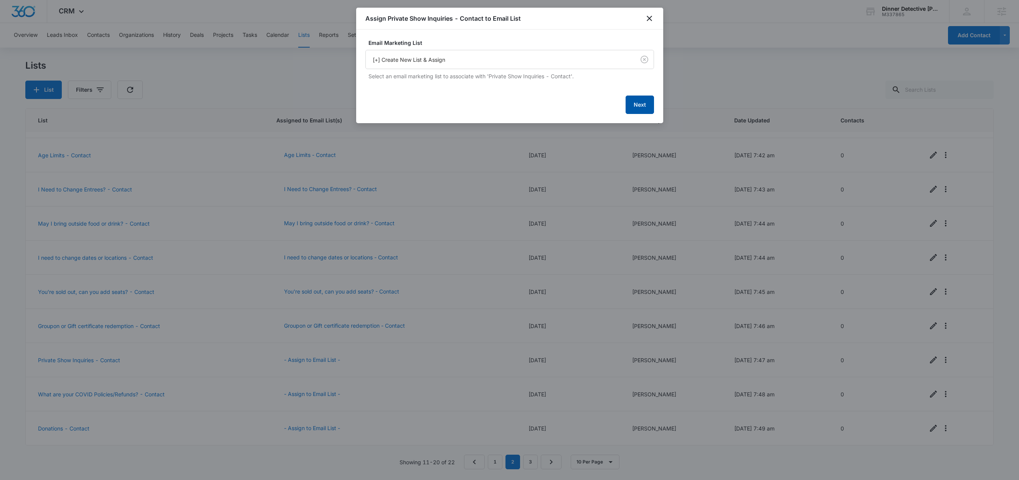
click at [637, 108] on button "Next" at bounding box center [640, 105] width 28 height 18
click at [636, 104] on button "Next" at bounding box center [640, 104] width 28 height 18
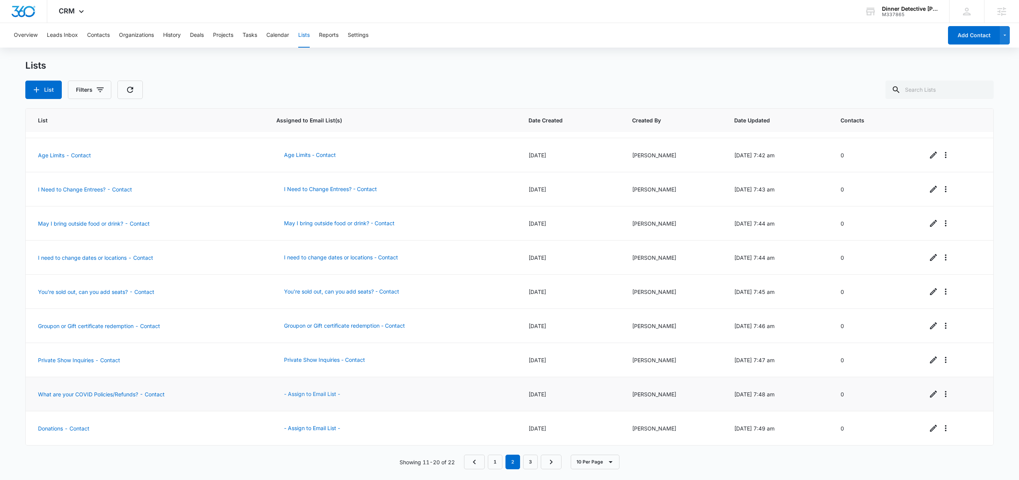
click at [309, 395] on button "- Assign to Email List -" at bounding box center [311, 394] width 71 height 18
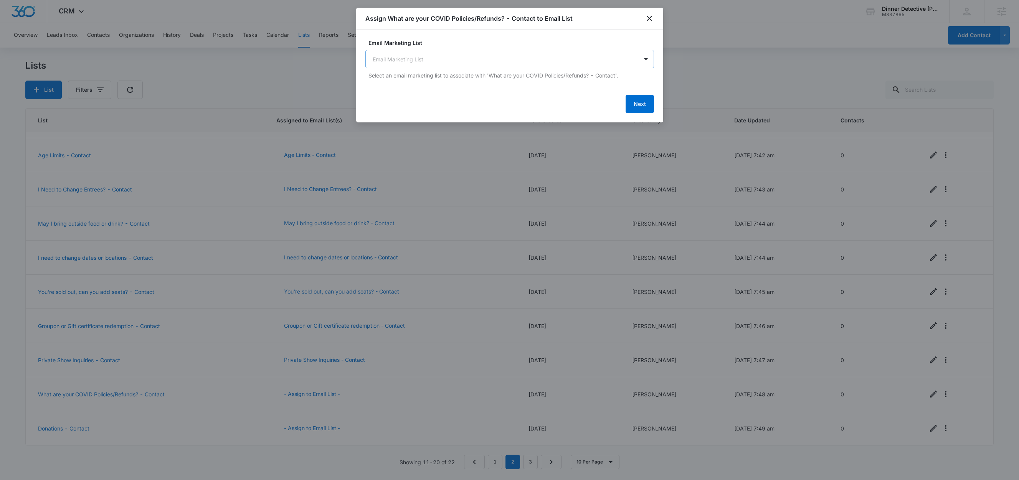
click at [409, 61] on body "CRM Apps Reputation Websites Forms CRM Email Social Shop Content Ads Intelligen…" at bounding box center [509, 240] width 1019 height 480
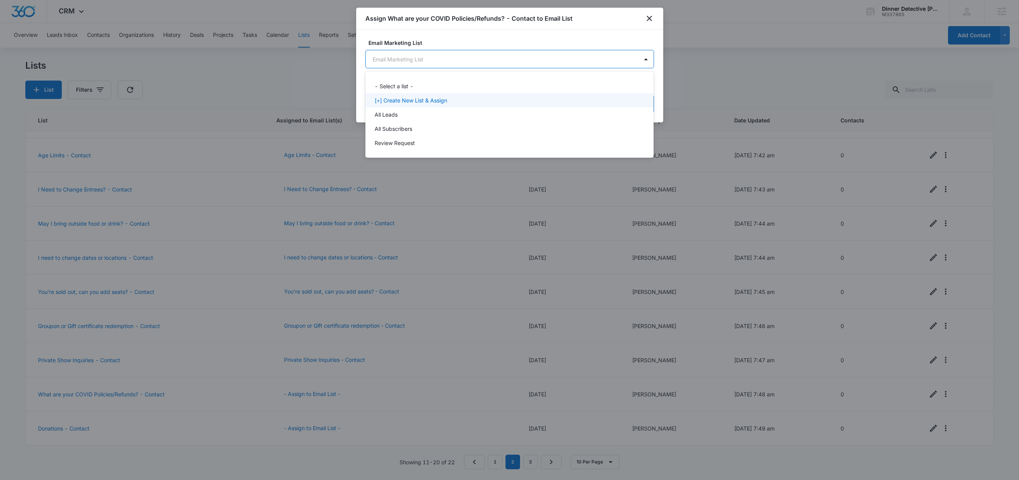
click at [410, 98] on p "[+] Create New List & Assign" at bounding box center [411, 100] width 73 height 8
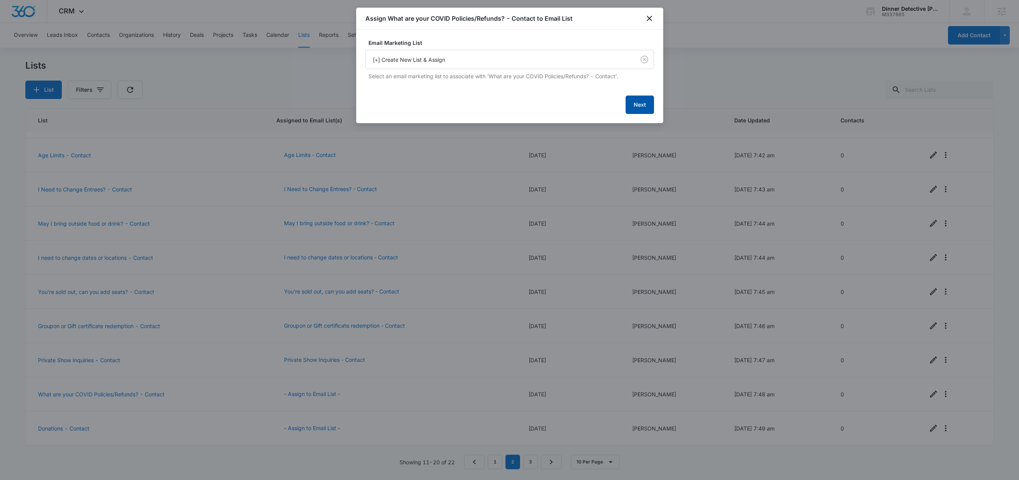
click at [638, 107] on button "Next" at bounding box center [640, 105] width 28 height 18
click at [641, 107] on button "Next" at bounding box center [640, 104] width 28 height 18
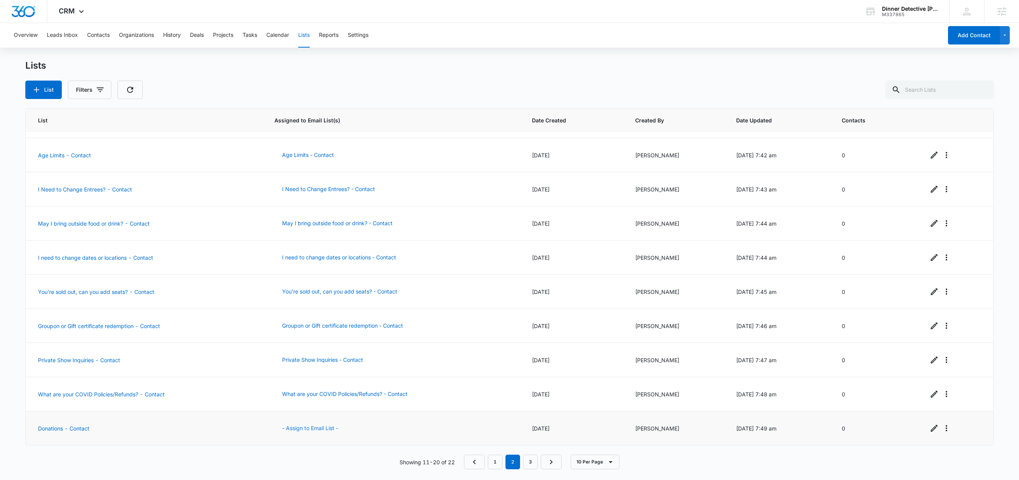
click at [314, 429] on button "- Assign to Email List -" at bounding box center [310, 428] width 71 height 18
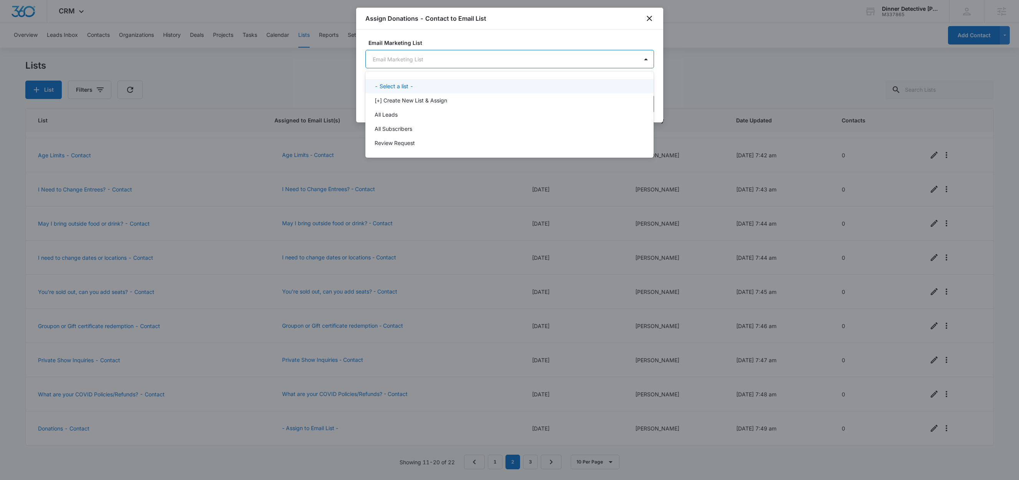
click at [481, 60] on body "CRM Apps Reputation Websites Forms CRM Email Social Shop Content Ads Intelligen…" at bounding box center [509, 240] width 1019 height 480
click at [434, 102] on p "[+] Create New List & Assign" at bounding box center [411, 100] width 73 height 8
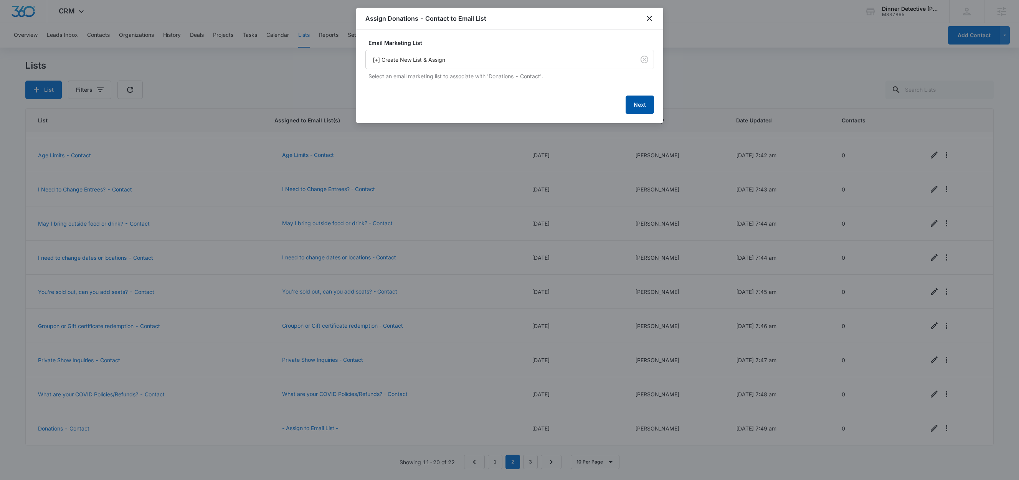
click at [643, 107] on button "Next" at bounding box center [640, 105] width 28 height 18
click at [642, 107] on button "Next" at bounding box center [640, 104] width 28 height 18
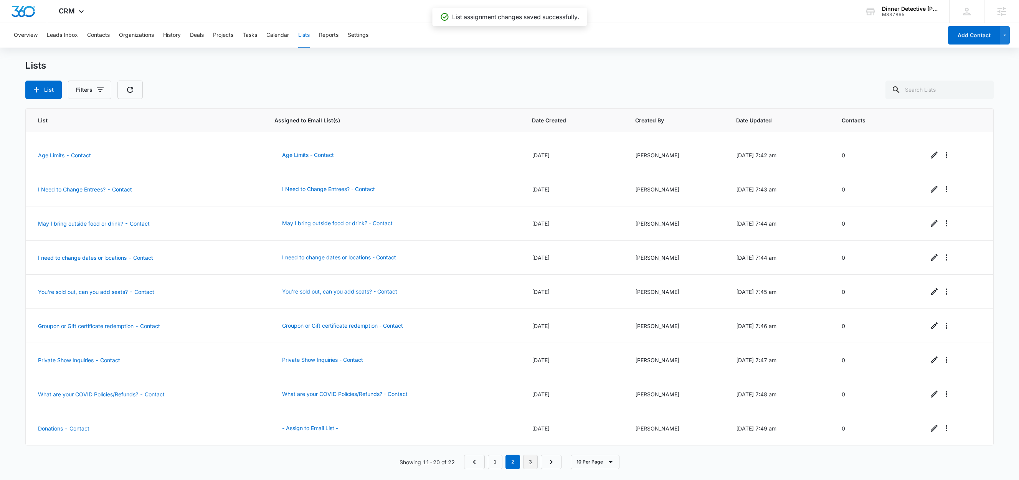
click at [537, 465] on link "3" at bounding box center [530, 462] width 15 height 15
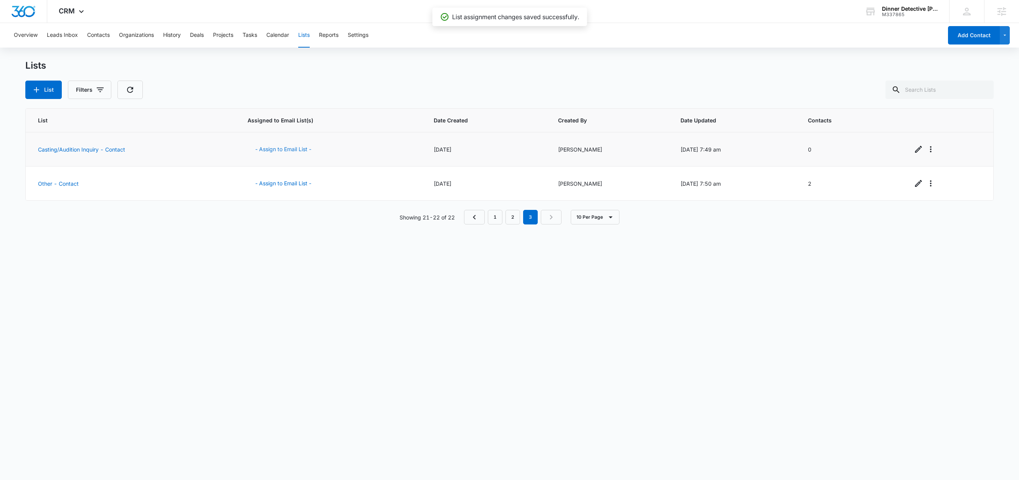
click at [276, 150] on button "- Assign to Email List -" at bounding box center [283, 149] width 71 height 18
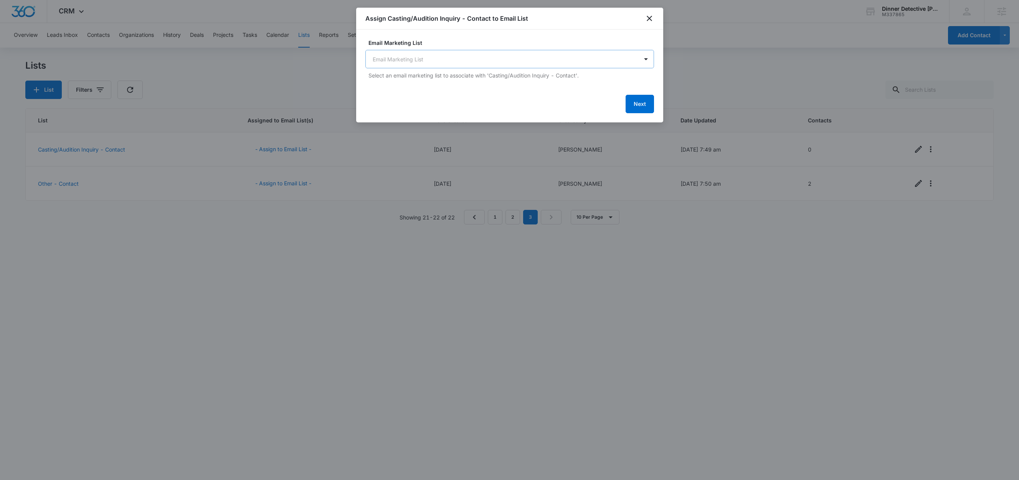
click at [435, 55] on body "CRM Apps Reputation Websites Forms CRM Email Social Shop Content Ads Intelligen…" at bounding box center [509, 240] width 1019 height 480
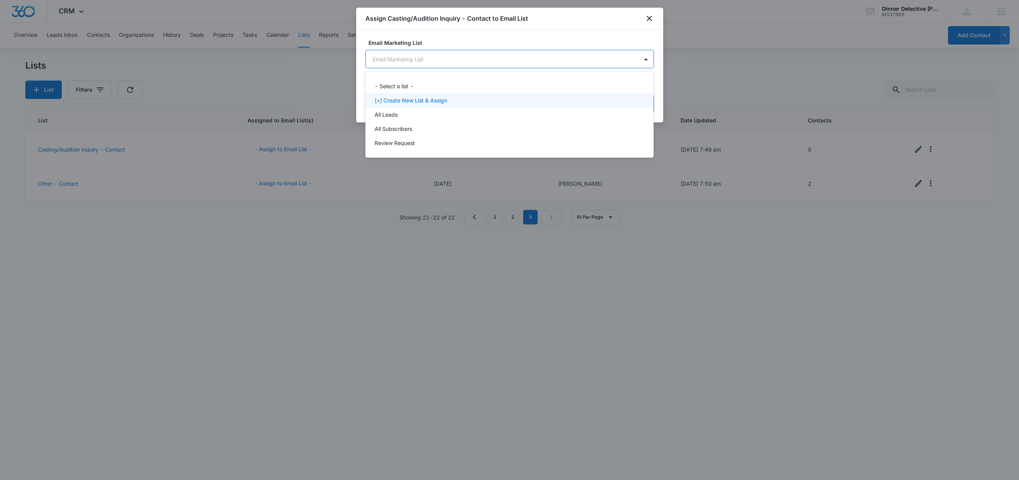
click at [412, 97] on p "[+] Create New List & Assign" at bounding box center [411, 100] width 73 height 8
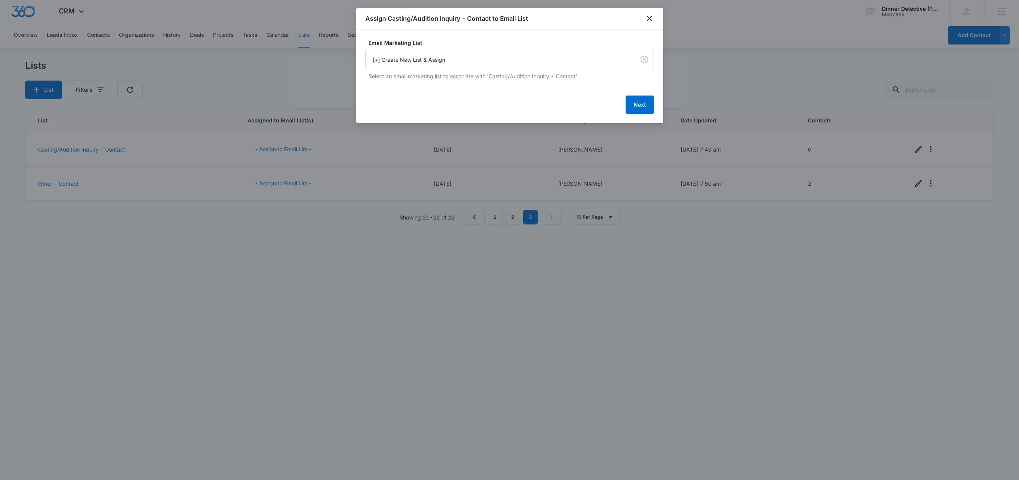
click at [654, 109] on div "Next" at bounding box center [510, 105] width 289 height 18
click at [639, 108] on button "Next" at bounding box center [640, 105] width 28 height 18
click at [639, 107] on button "Next" at bounding box center [640, 104] width 28 height 18
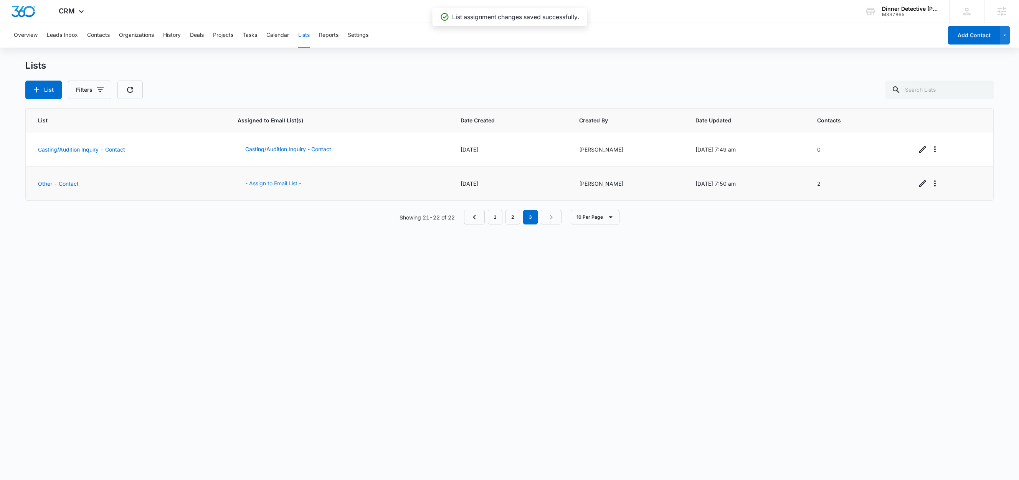
click at [282, 184] on button "- Assign to Email List -" at bounding box center [273, 183] width 71 height 18
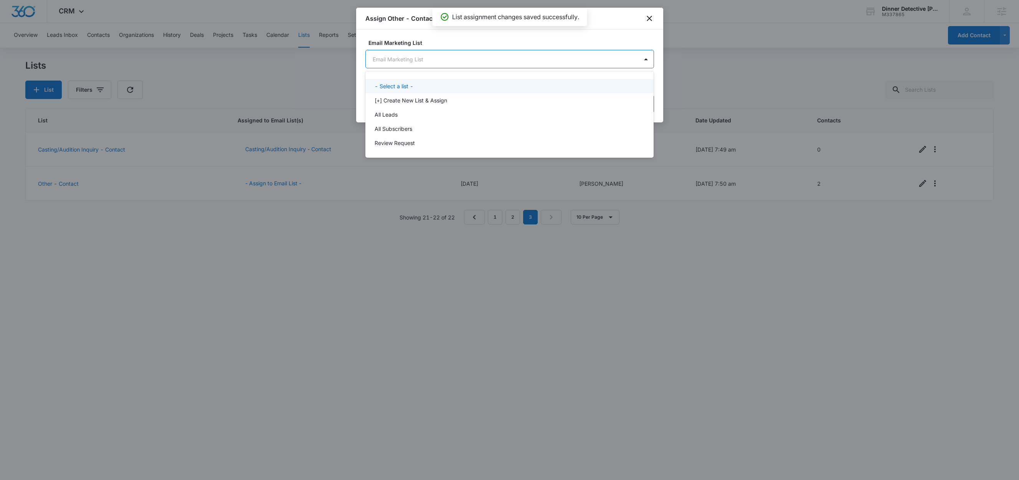
click at [438, 60] on body "CRM Apps Reputation Websites Forms CRM Email Social Shop Content Ads Intelligen…" at bounding box center [509, 240] width 1019 height 480
click at [410, 99] on p "[+] Create New List & Assign" at bounding box center [411, 100] width 73 height 8
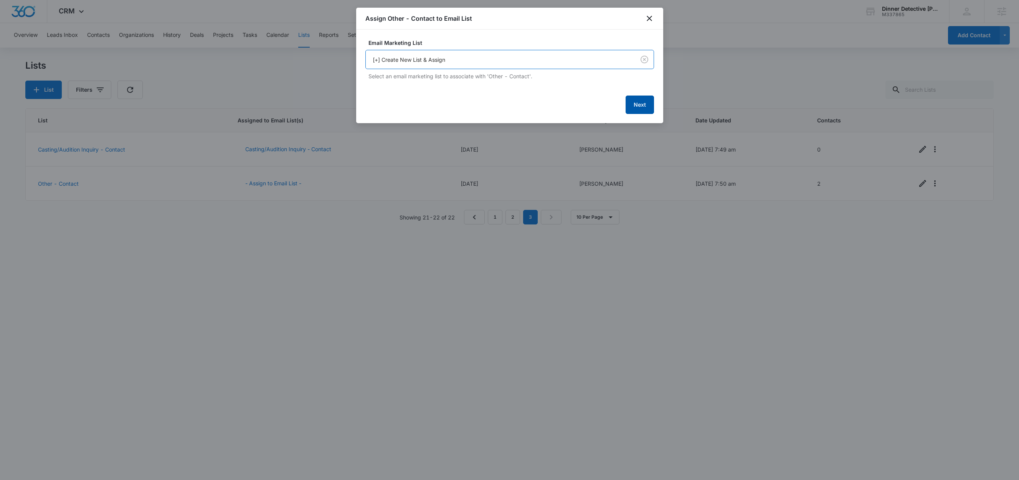
click at [642, 109] on button "Next" at bounding box center [640, 105] width 28 height 18
click at [638, 104] on button "Next" at bounding box center [640, 104] width 28 height 18
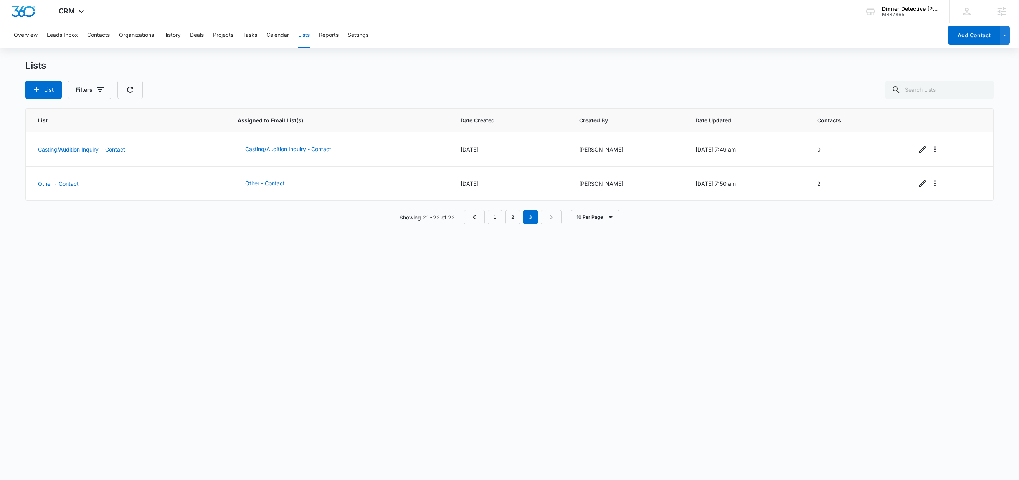
click at [336, 264] on div "List Assigned to Email List(s) Date Created Created By Date Updated Contacts Ca…" at bounding box center [509, 288] width 968 height 361
click at [424, 317] on div "List Assigned to Email List(s) Date Created Created By Date Updated Contacts Ca…" at bounding box center [509, 288] width 968 height 361
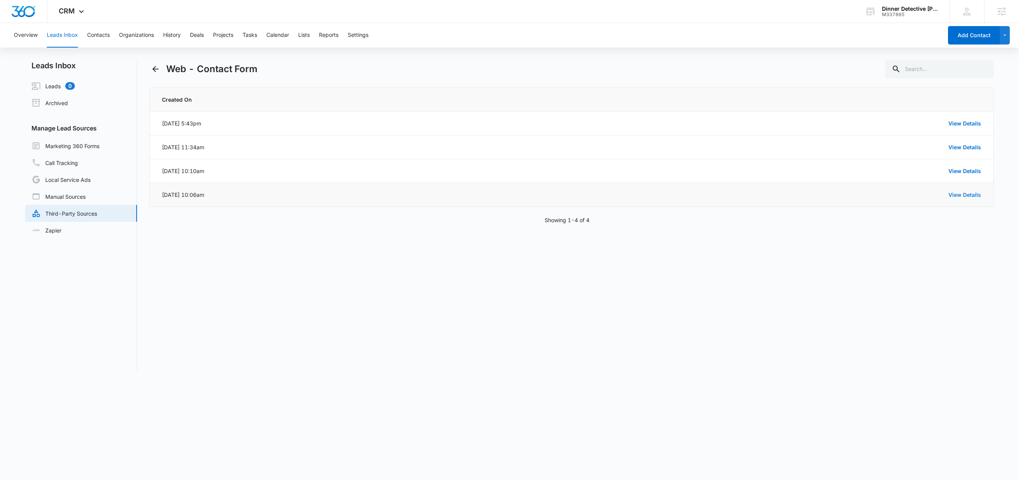
click at [952, 198] on link "View Details" at bounding box center [965, 195] width 33 height 7
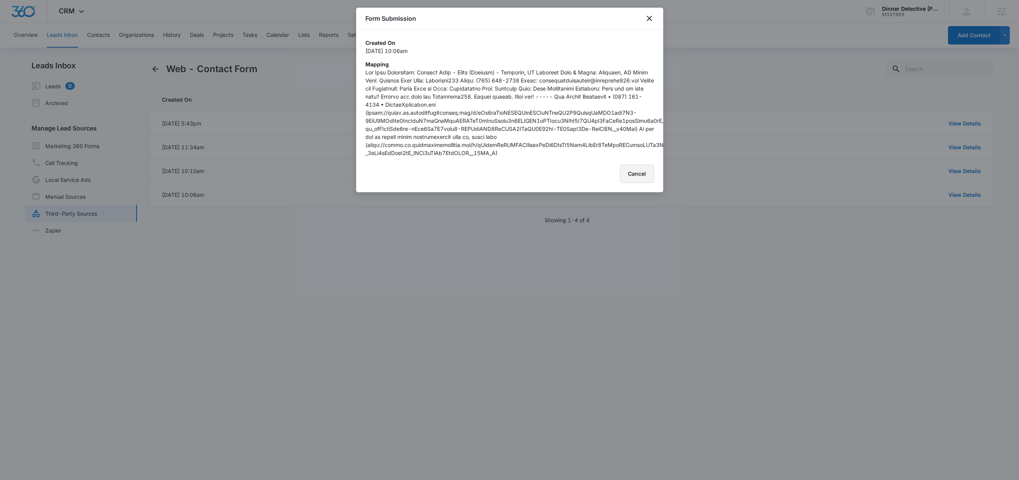
click at [632, 183] on button "Cancel" at bounding box center [637, 174] width 34 height 18
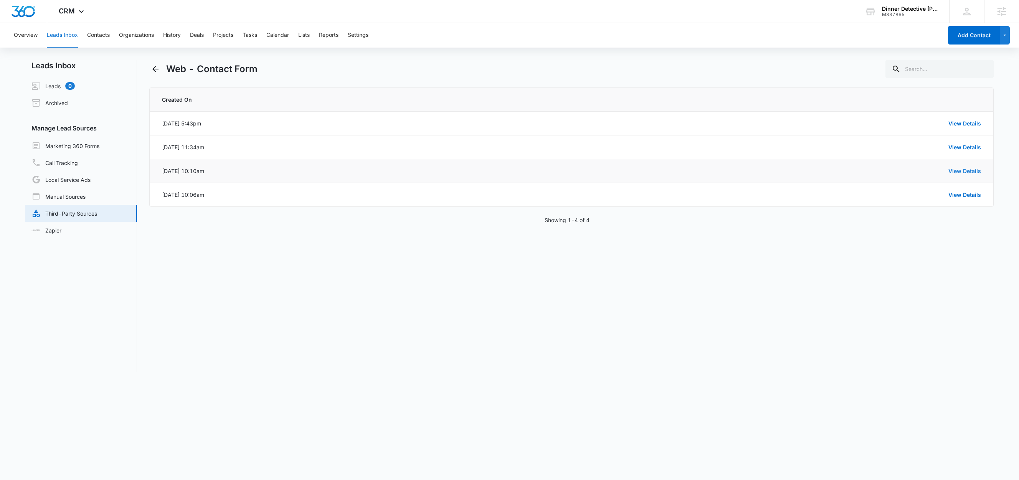
click at [963, 172] on link "View Details" at bounding box center [965, 171] width 33 height 7
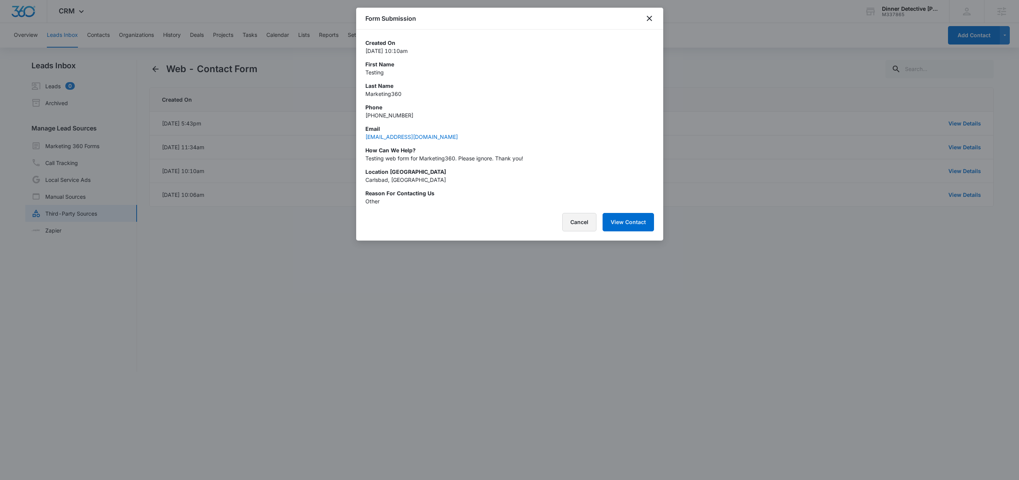
click at [577, 225] on button "Cancel" at bounding box center [579, 222] width 34 height 18
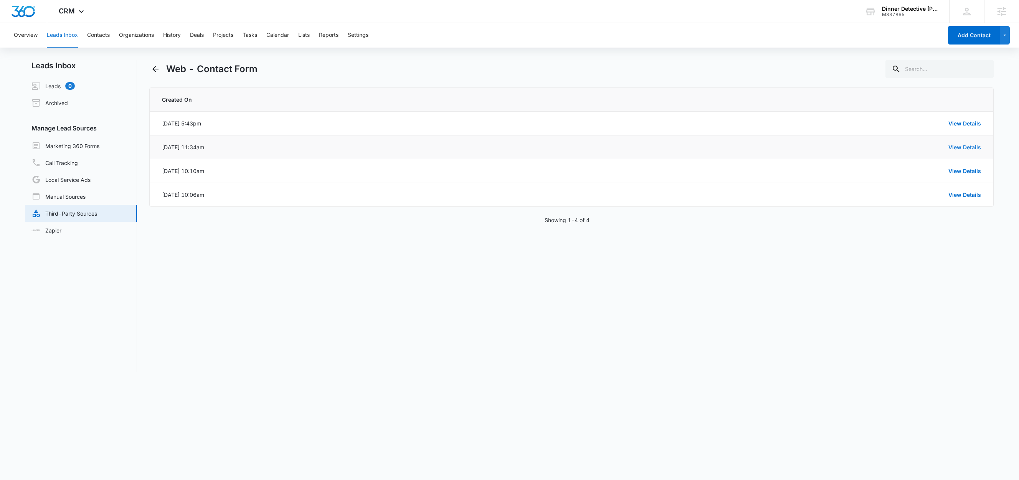
click at [952, 149] on link "View Details" at bounding box center [965, 147] width 33 height 7
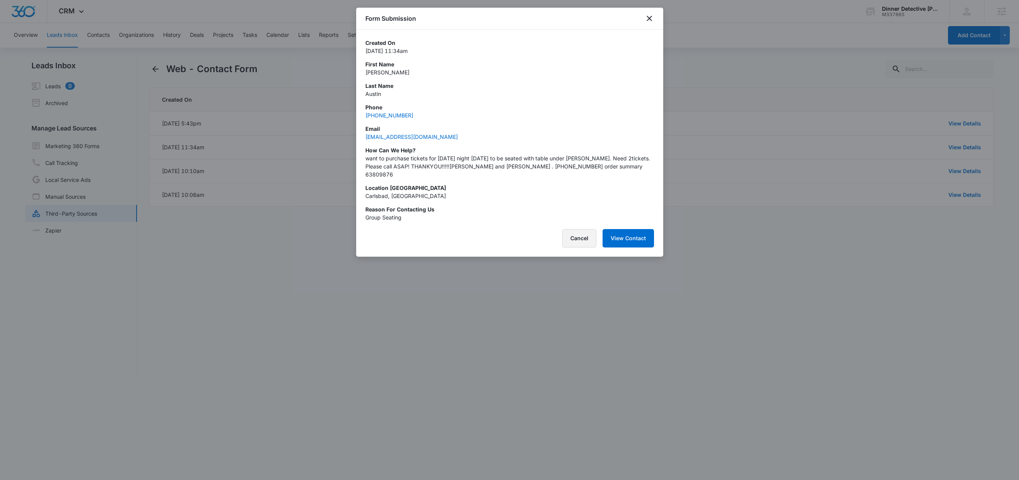
click at [583, 241] on button "Cancel" at bounding box center [579, 238] width 34 height 18
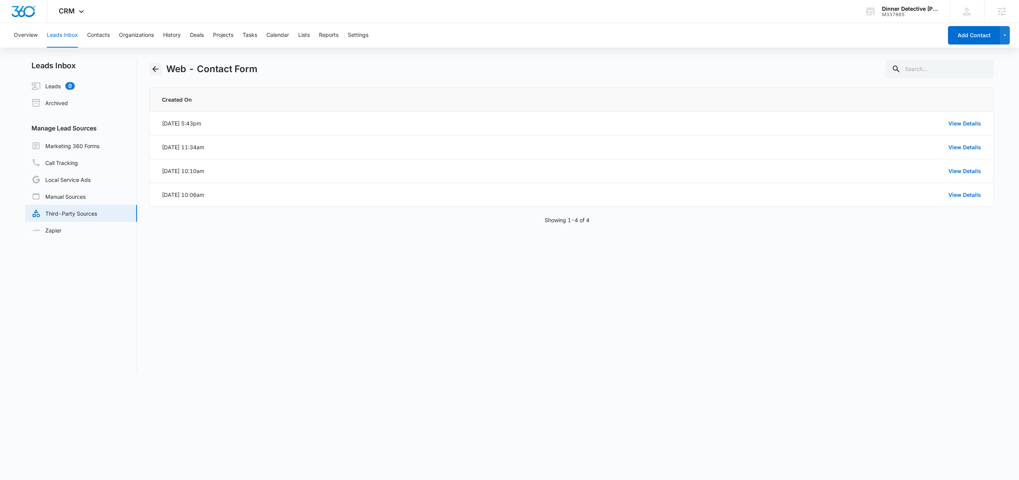
click at [157, 70] on icon "Back" at bounding box center [155, 69] width 9 height 9
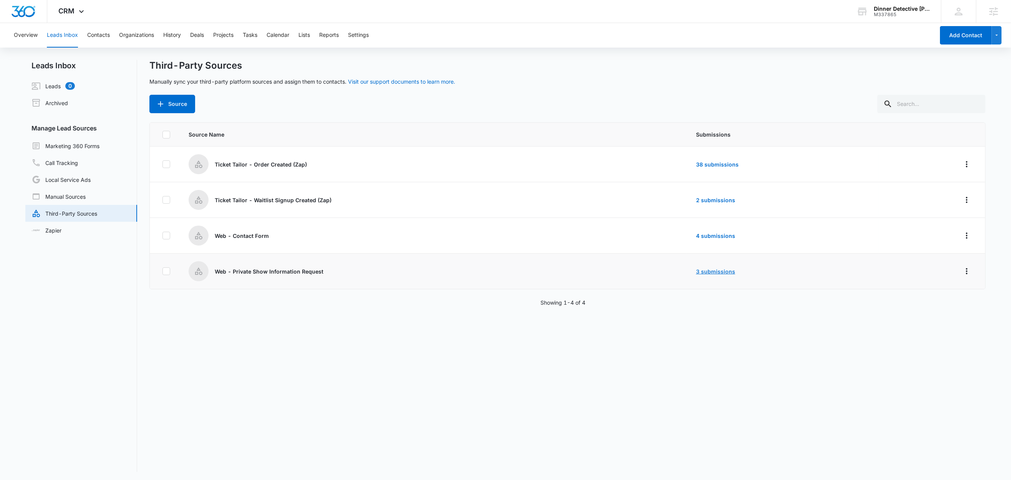
click at [696, 271] on link "3 submissions" at bounding box center [715, 271] width 39 height 7
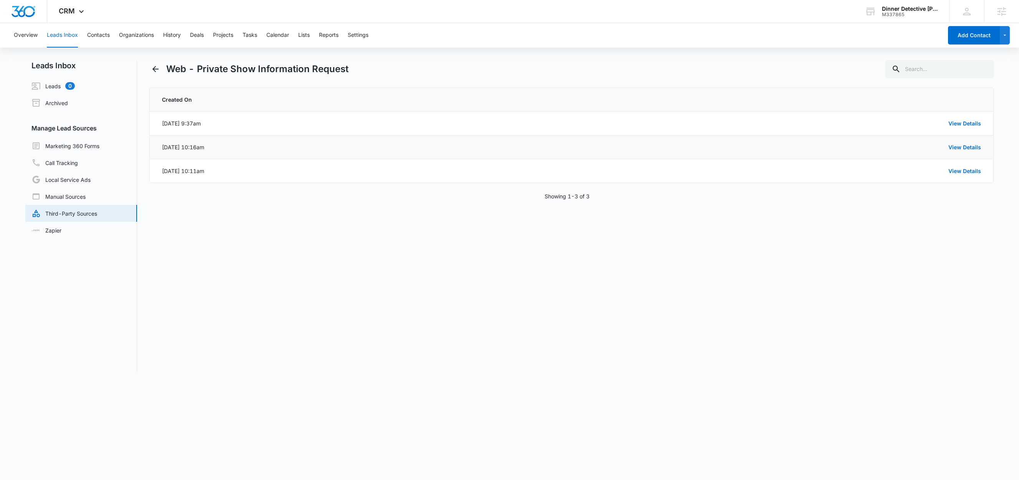
click at [963, 151] on div "View Details" at bounding box center [618, 147] width 726 height 8
click at [964, 147] on link "View Details" at bounding box center [965, 147] width 33 height 7
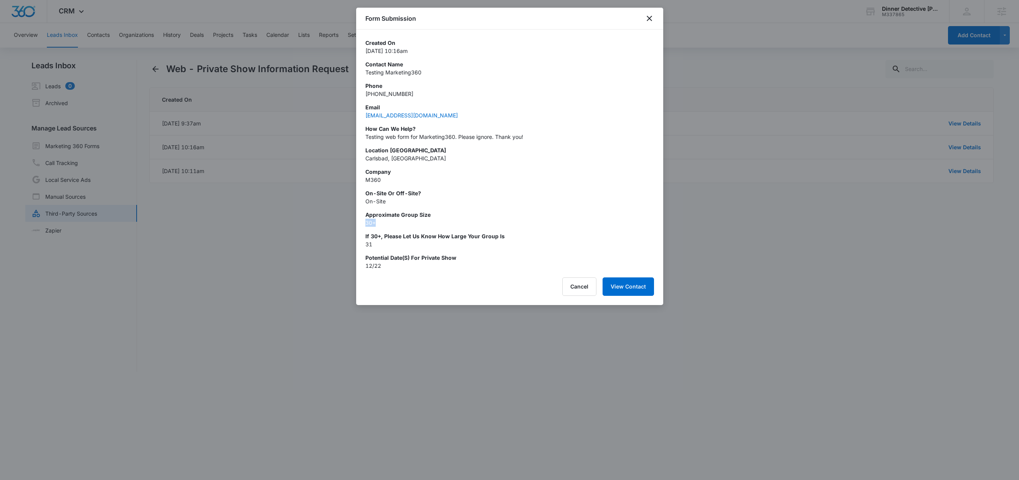
drag, startPoint x: 376, startPoint y: 220, endPoint x: 368, endPoint y: 223, distance: 9.0
click at [359, 220] on div "Created On Sep 15, 2025 at 10:16am Contact Name Testing Marketing360 Phone (222…" at bounding box center [509, 150] width 307 height 240
click at [576, 288] on button "Cancel" at bounding box center [579, 287] width 34 height 18
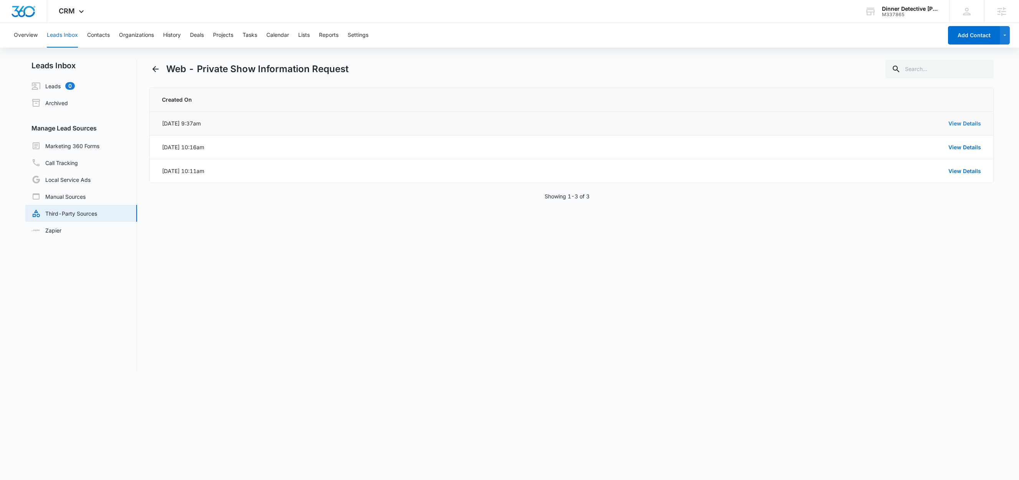
click at [954, 123] on link "View Details" at bounding box center [965, 123] width 33 height 7
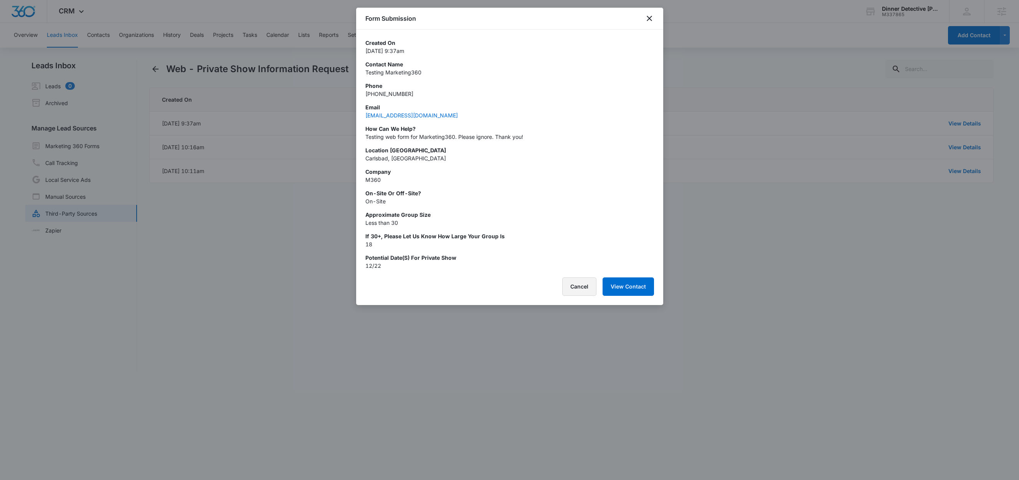
click at [574, 289] on button "Cancel" at bounding box center [579, 287] width 34 height 18
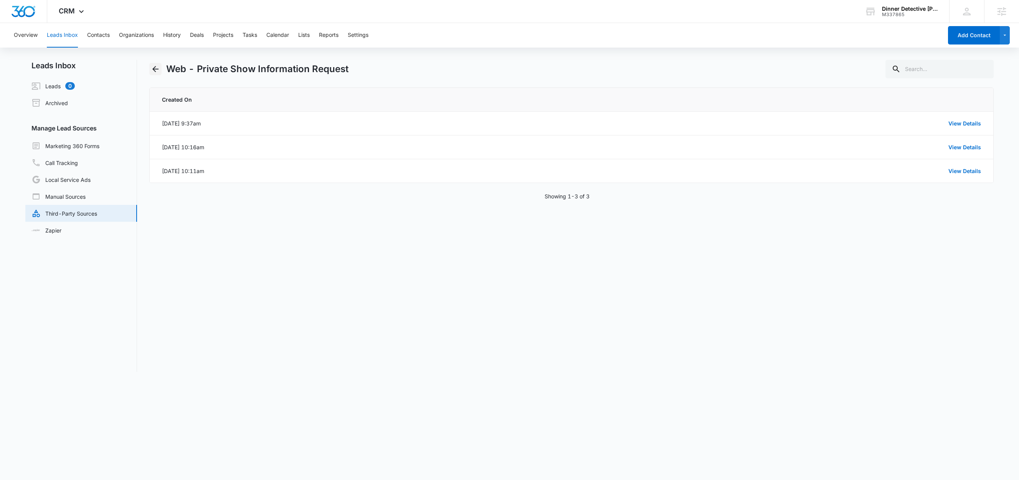
click at [154, 68] on icon "Back" at bounding box center [155, 69] width 6 height 6
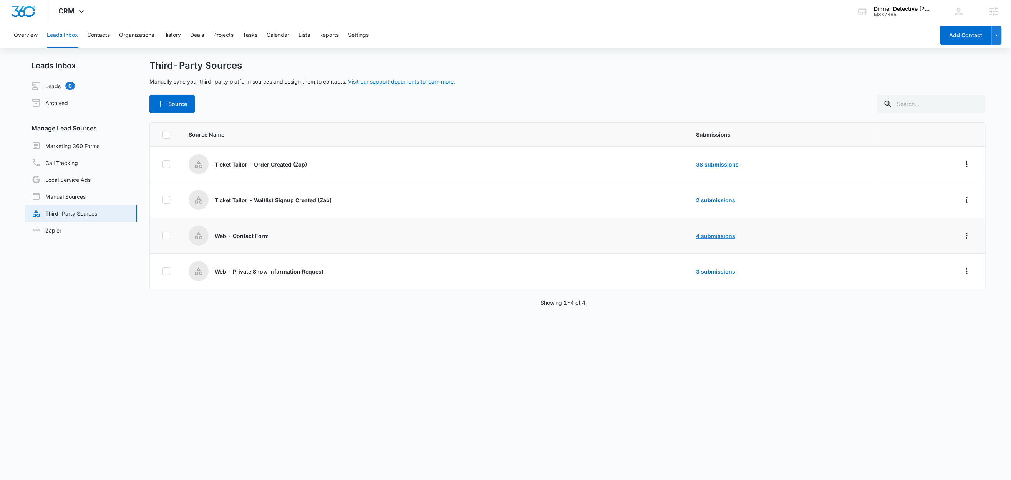
click at [696, 235] on link "4 submissions" at bounding box center [715, 236] width 39 height 7
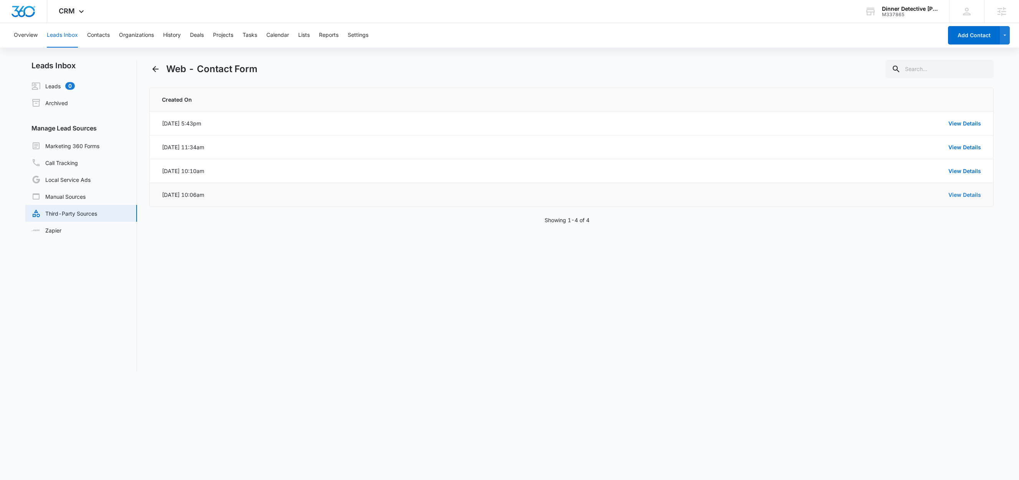
click at [966, 196] on link "View Details" at bounding box center [965, 195] width 33 height 7
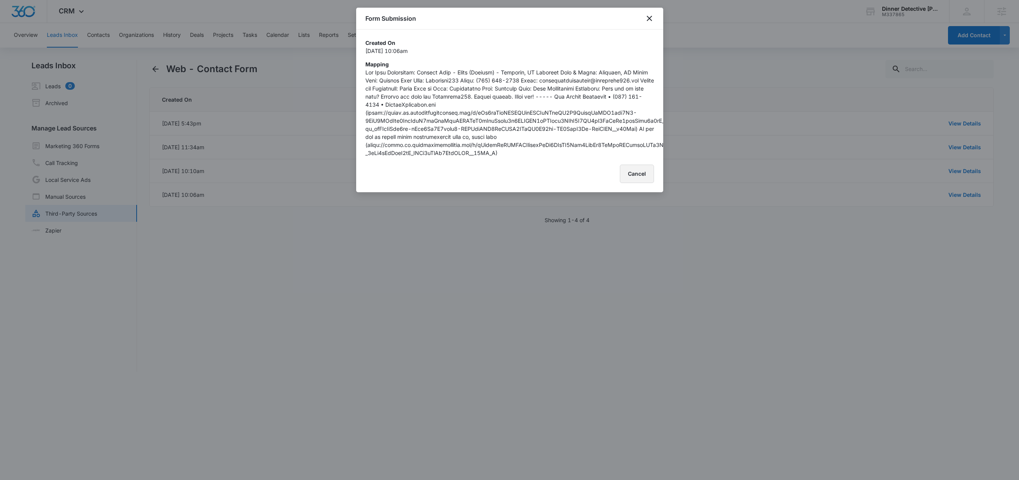
click at [632, 183] on button "Cancel" at bounding box center [637, 174] width 34 height 18
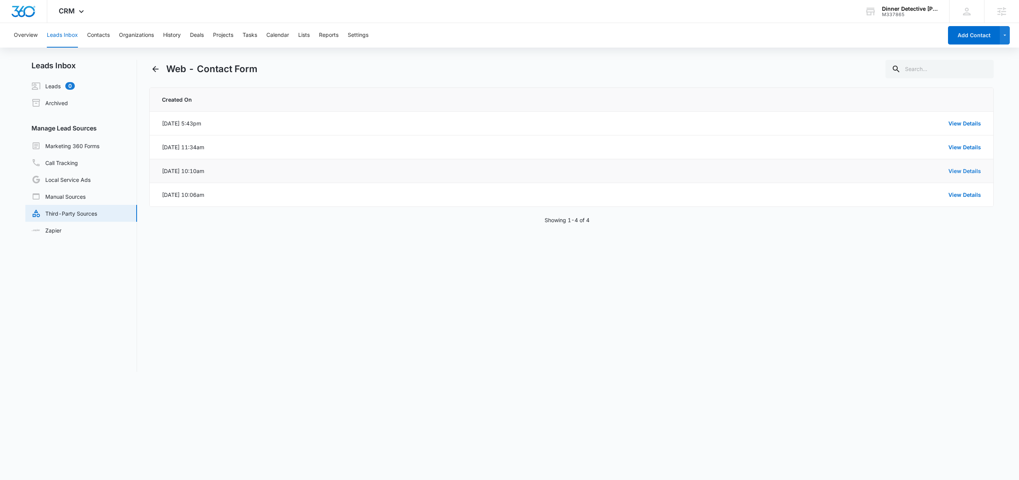
click at [969, 172] on link "View Details" at bounding box center [965, 171] width 33 height 7
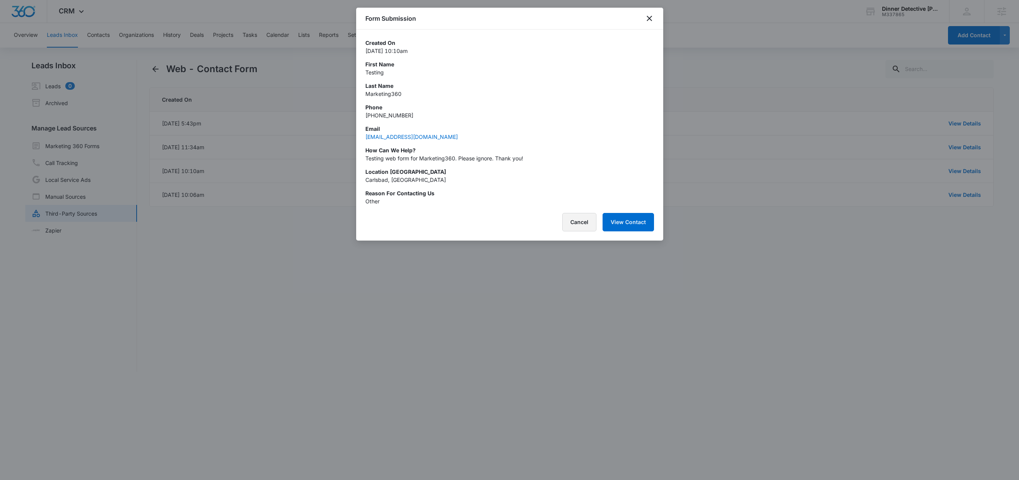
click at [584, 225] on button "Cancel" at bounding box center [579, 222] width 34 height 18
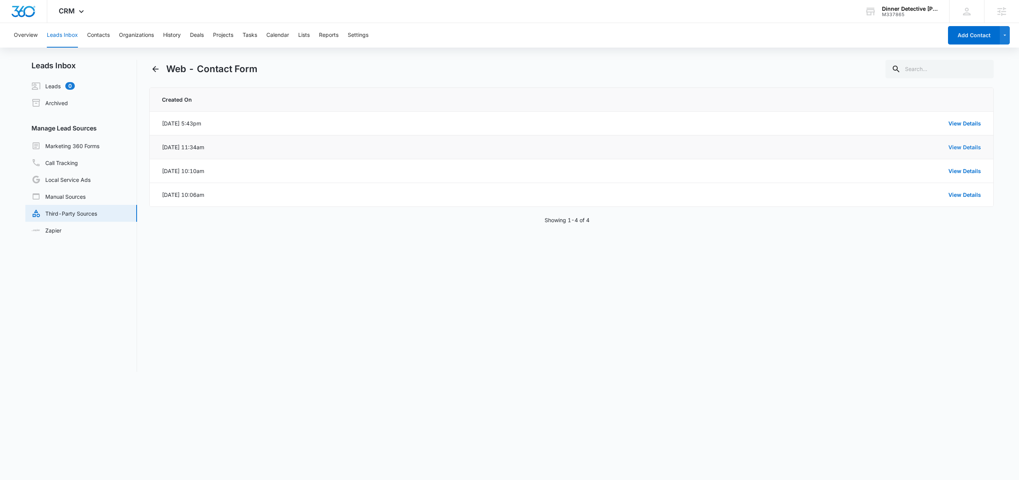
click at [975, 149] on link "View Details" at bounding box center [965, 147] width 33 height 7
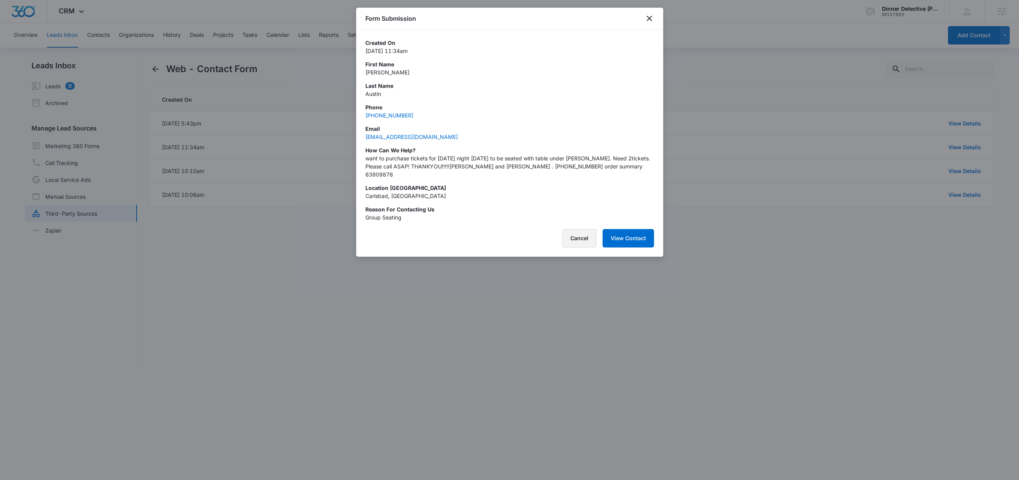
click at [579, 238] on button "Cancel" at bounding box center [579, 238] width 34 height 18
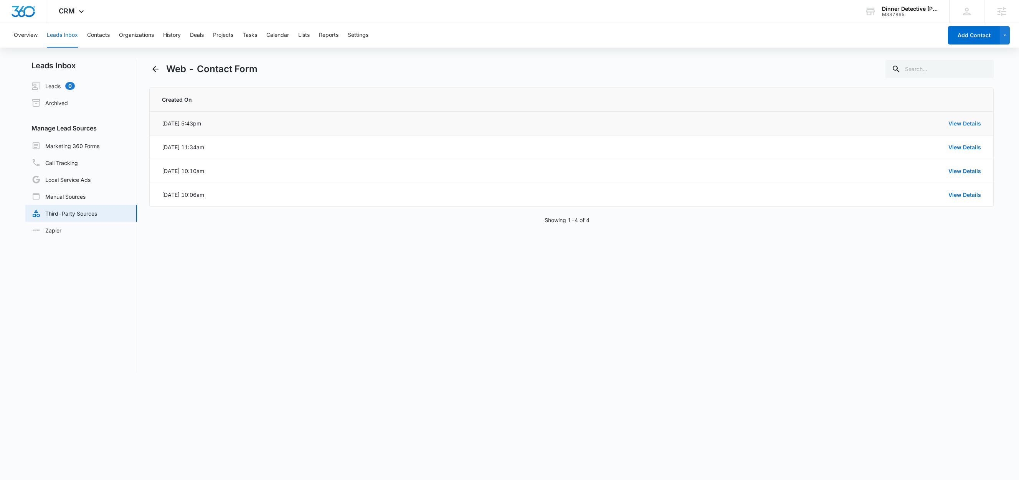
click at [958, 121] on link "View Details" at bounding box center [965, 123] width 33 height 7
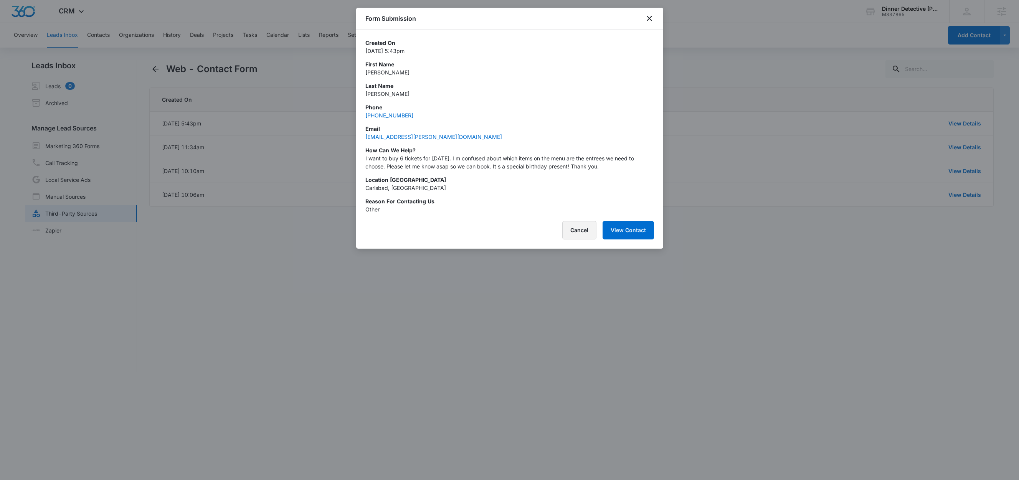
click at [583, 231] on button "Cancel" at bounding box center [579, 230] width 34 height 18
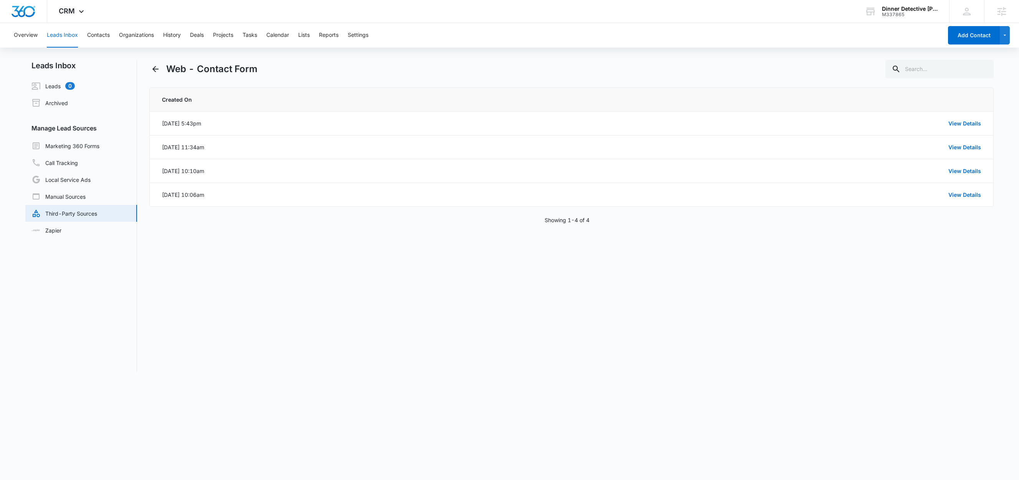
click at [75, 212] on link "Third-Party Sources" at bounding box center [64, 213] width 66 height 9
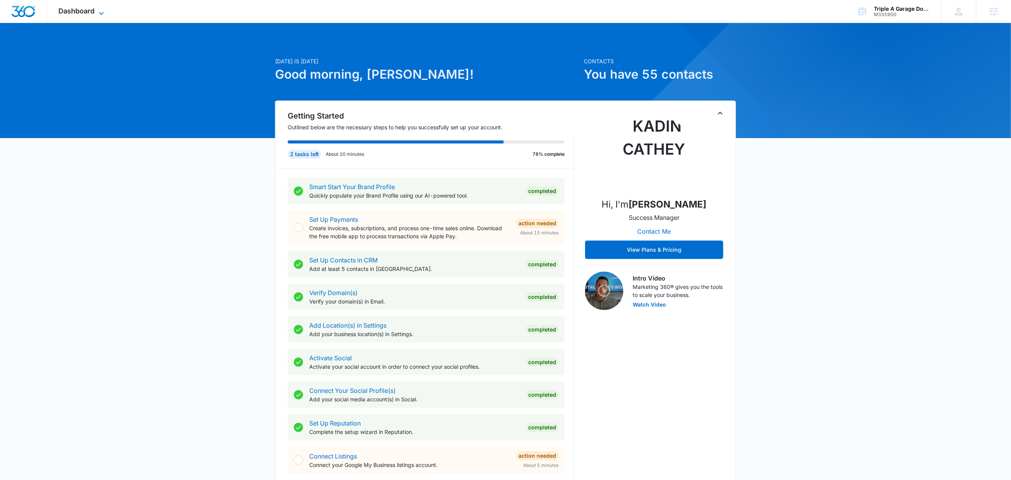
click at [98, 12] on icon at bounding box center [101, 13] width 9 height 9
